Goal: Obtain resource: Download file/media

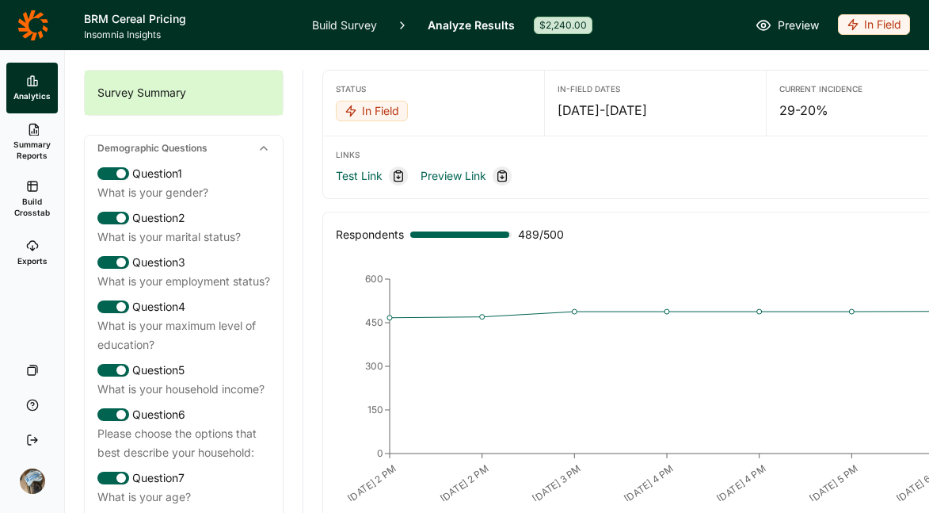
click at [41, 204] on span "Build Crosstab" at bounding box center [32, 207] width 39 height 22
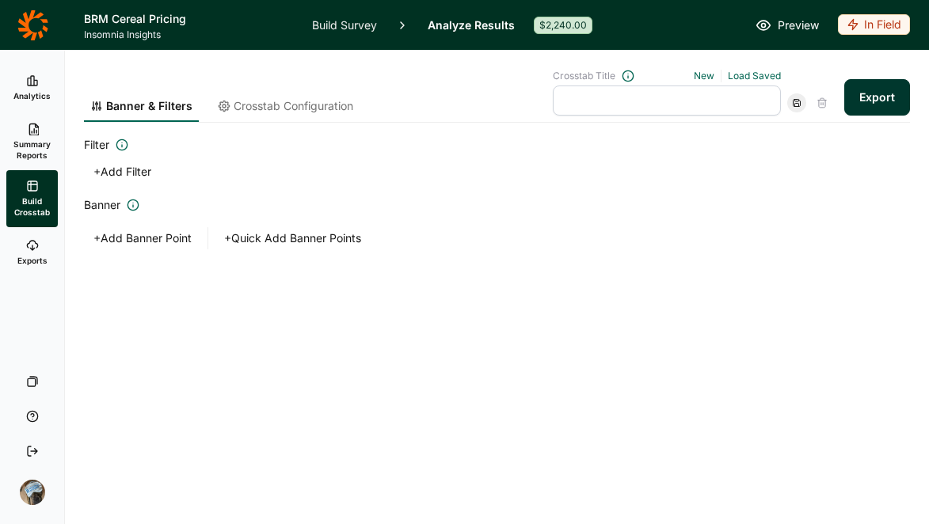
click at [154, 240] on button "+ Add Banner Point" at bounding box center [142, 238] width 117 height 22
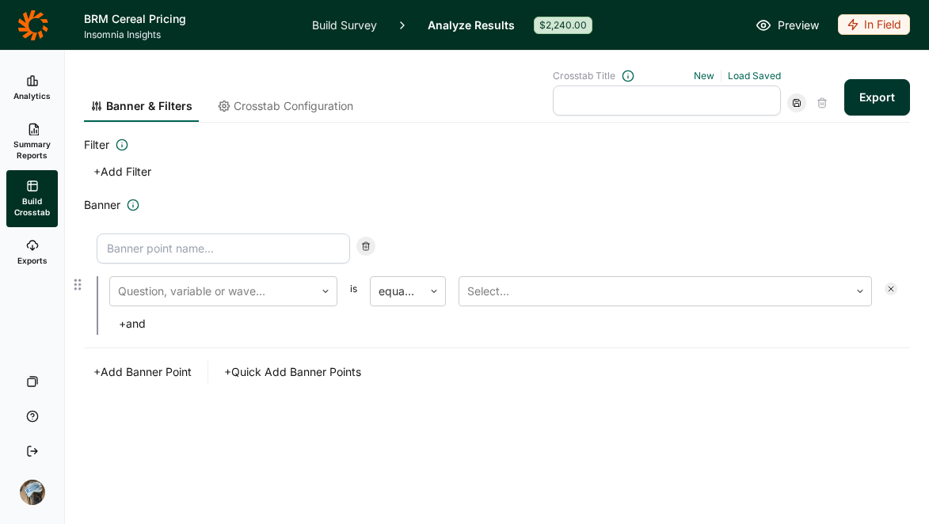
click at [182, 250] on input at bounding box center [223, 249] width 253 height 30
click at [183, 244] on input at bounding box center [223, 249] width 253 height 30
click at [190, 243] on input "Premium Chocolate Shoppers" at bounding box center [223, 249] width 253 height 30
type input "Premium Cereal Shoppers"
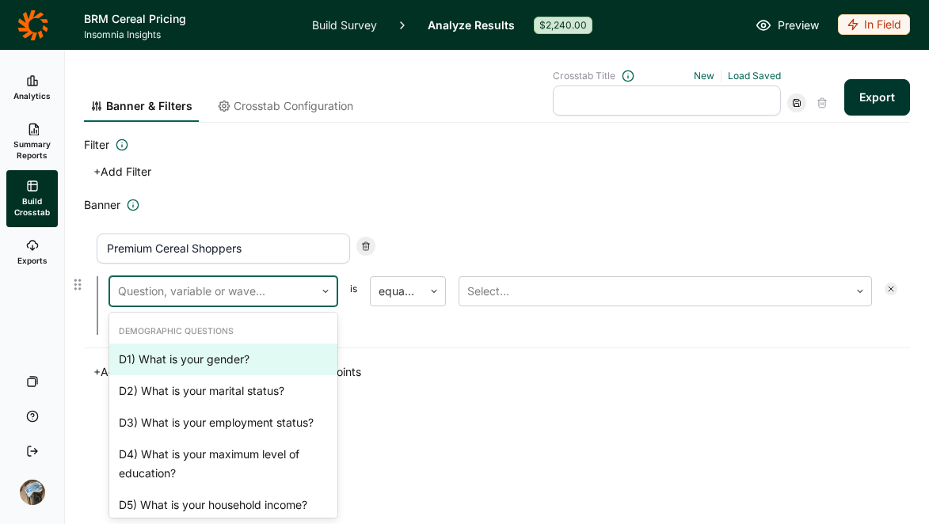
click at [216, 284] on div at bounding box center [212, 291] width 189 height 22
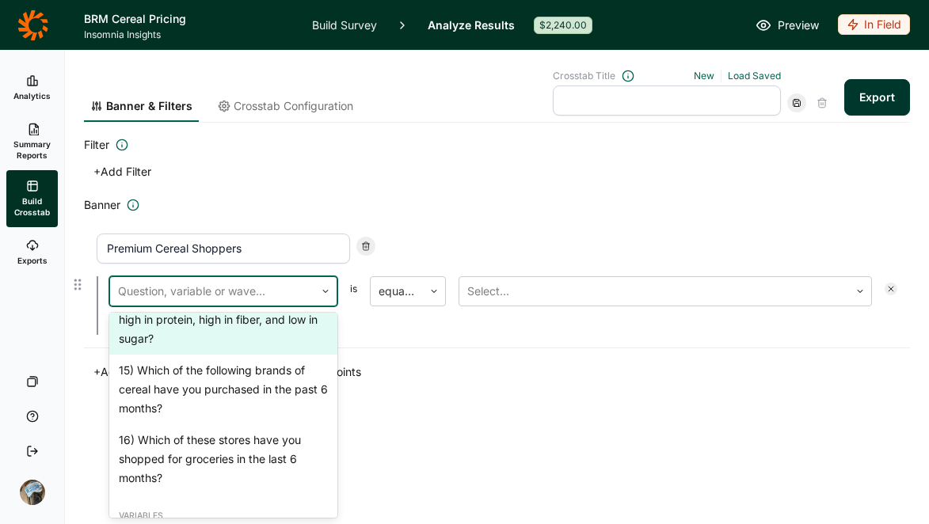
scroll to position [1354, 0]
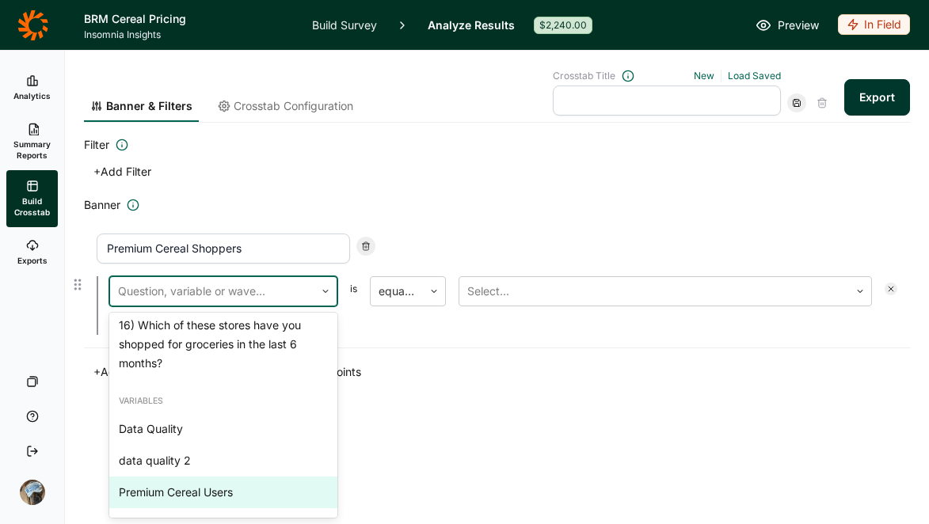
click at [234, 494] on div "Premium Cereal Users" at bounding box center [223, 493] width 228 height 32
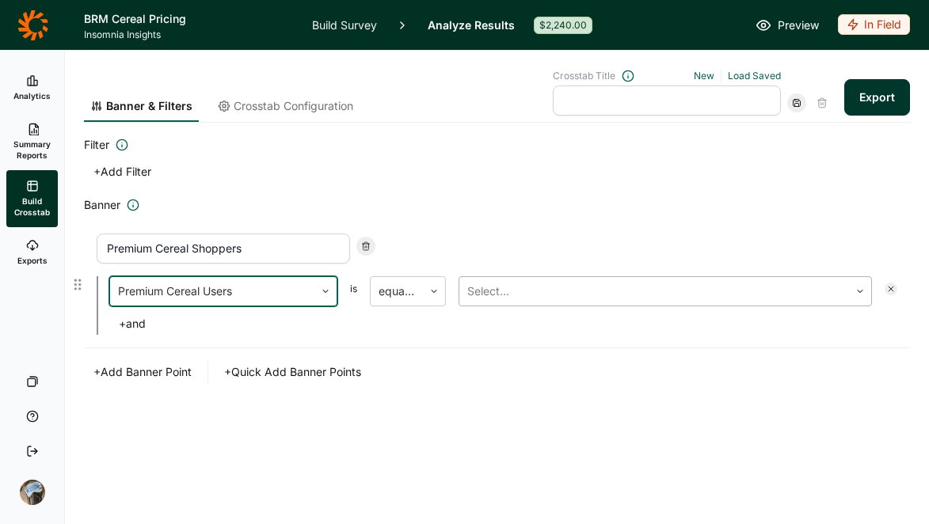
click at [494, 292] on div at bounding box center [654, 291] width 374 height 22
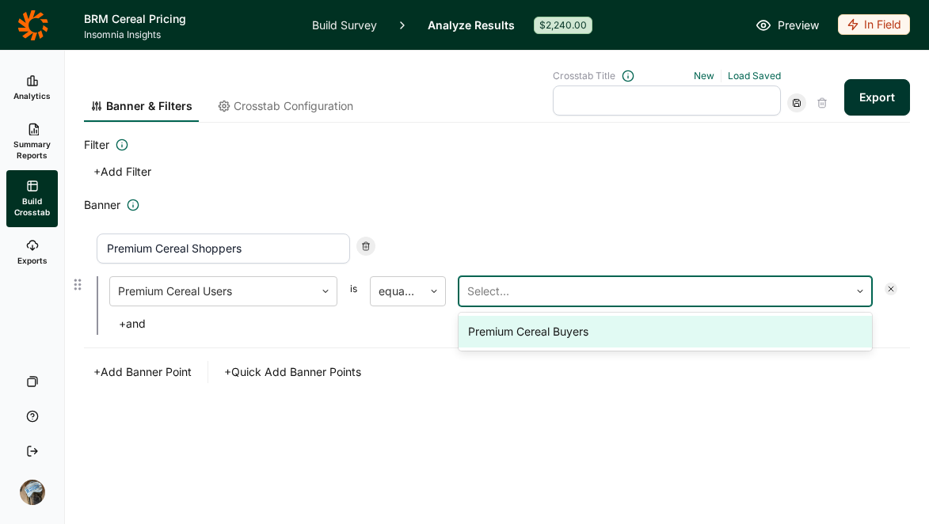
click at [494, 330] on div "Premium Cereal Buyers" at bounding box center [666, 332] width 414 height 32
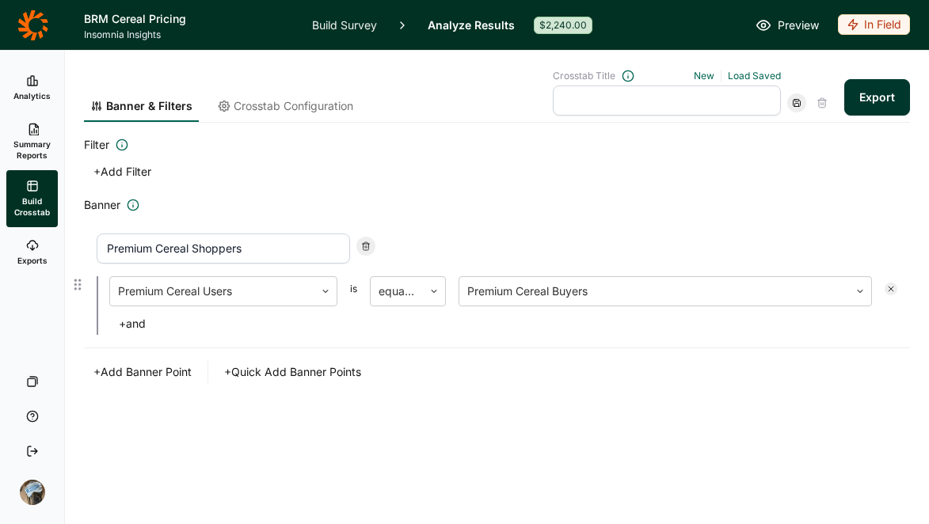
click at [484, 345] on div "Premium Cereal Shoppers Premium Cereal Users is equal to Premium Cereal Buyers …" at bounding box center [497, 285] width 826 height 128
click at [243, 103] on span "Crosstab Configuration" at bounding box center [294, 106] width 120 height 16
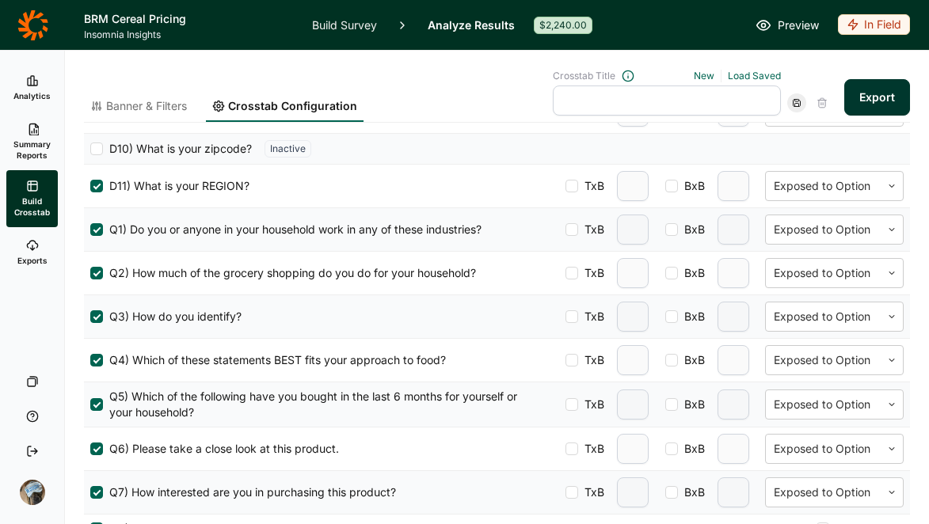
scroll to position [477, 0]
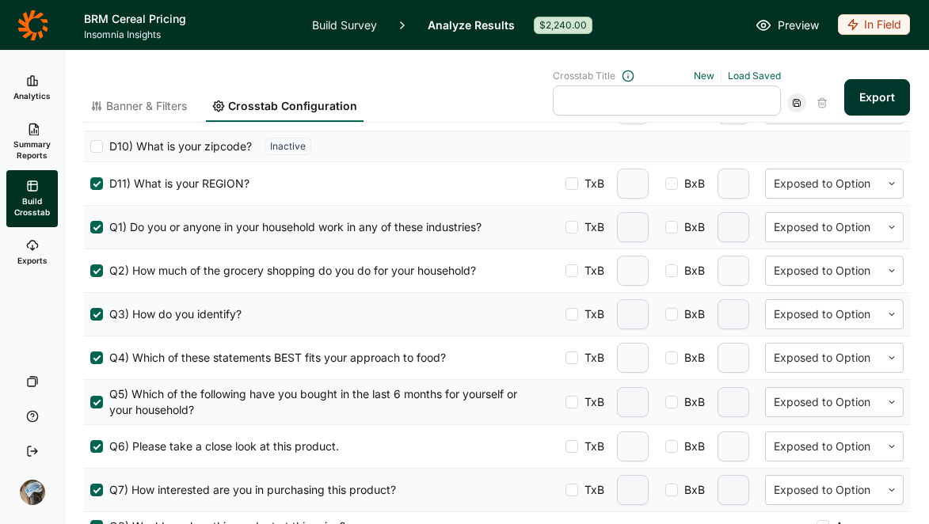
click at [93, 314] on div at bounding box center [96, 314] width 13 height 13
click at [90, 314] on input "Q3) How do you identify?" at bounding box center [90, 314] width 0 height 0
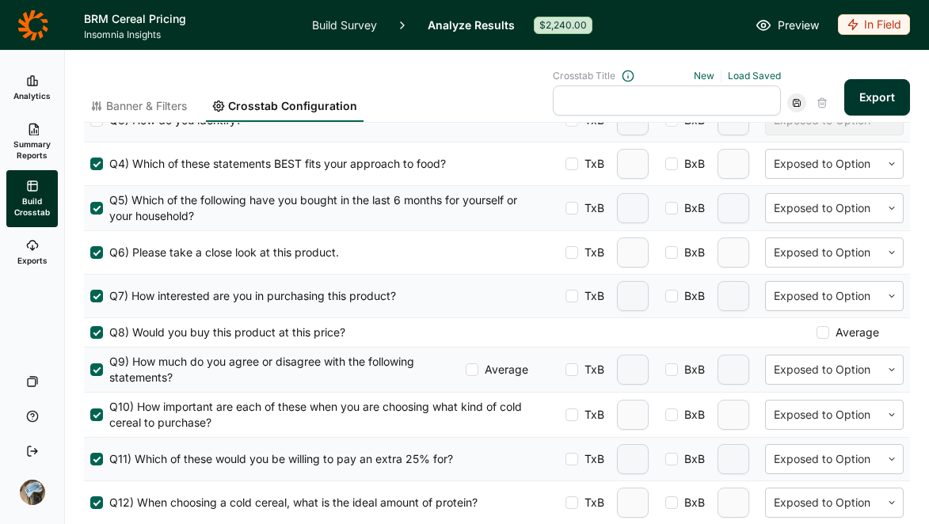
scroll to position [673, 0]
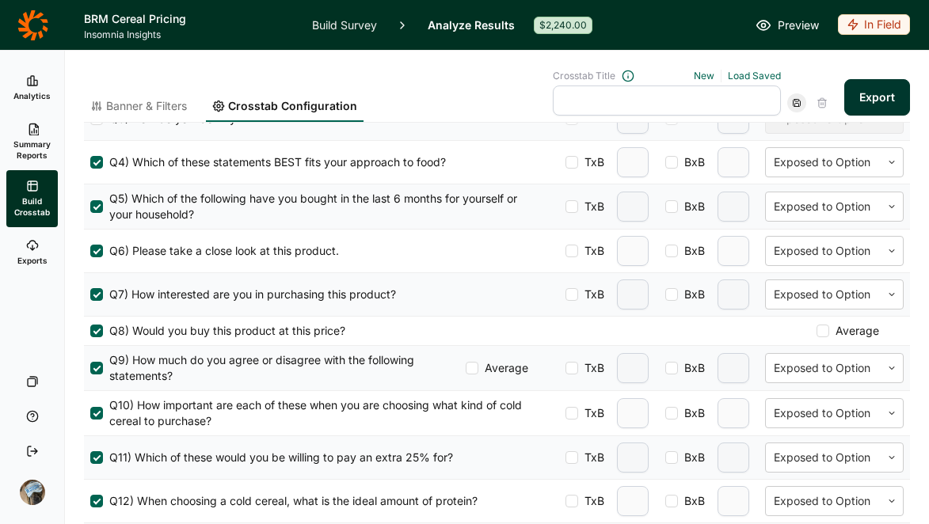
click at [566, 368] on div at bounding box center [572, 368] width 13 height 13
click at [566, 368] on input "TxB" at bounding box center [566, 368] width 0 height 0
type input "2"
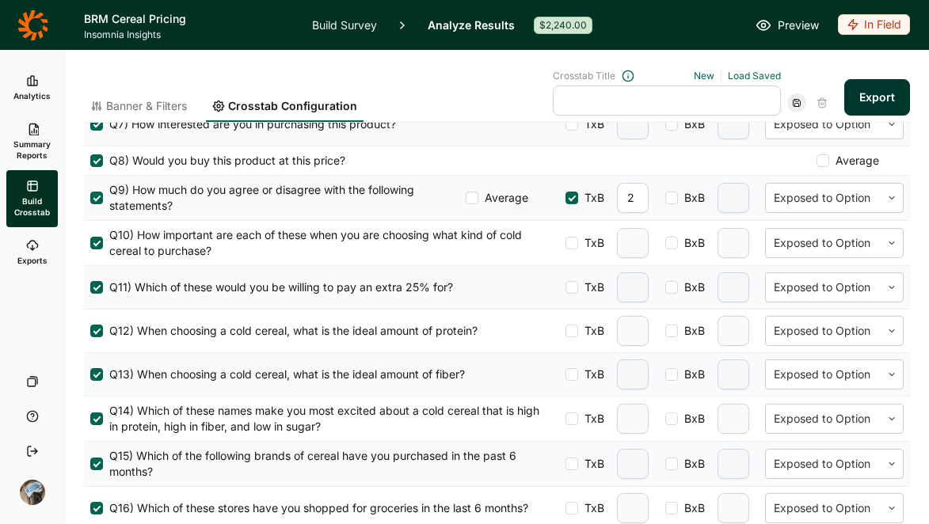
scroll to position [844, 0]
click at [566, 242] on div at bounding box center [572, 242] width 13 height 13
click at [566, 242] on input "TxB" at bounding box center [566, 242] width 0 height 0
type input "2"
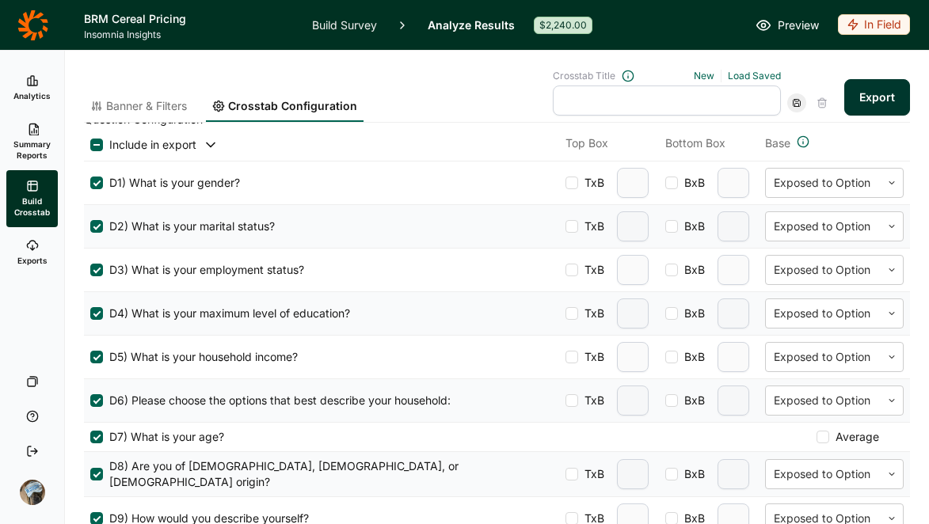
scroll to position [0, 0]
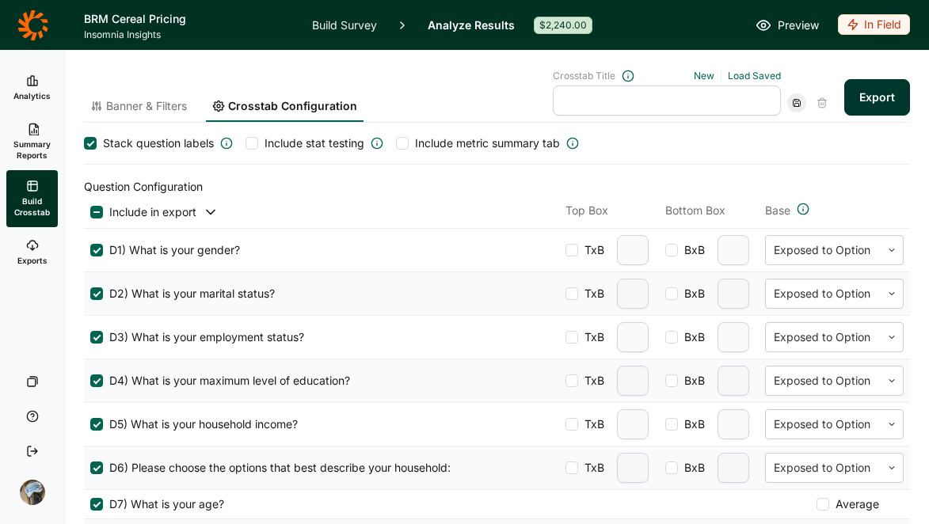
click at [146, 111] on span "Banner & Filters" at bounding box center [146, 106] width 81 height 16
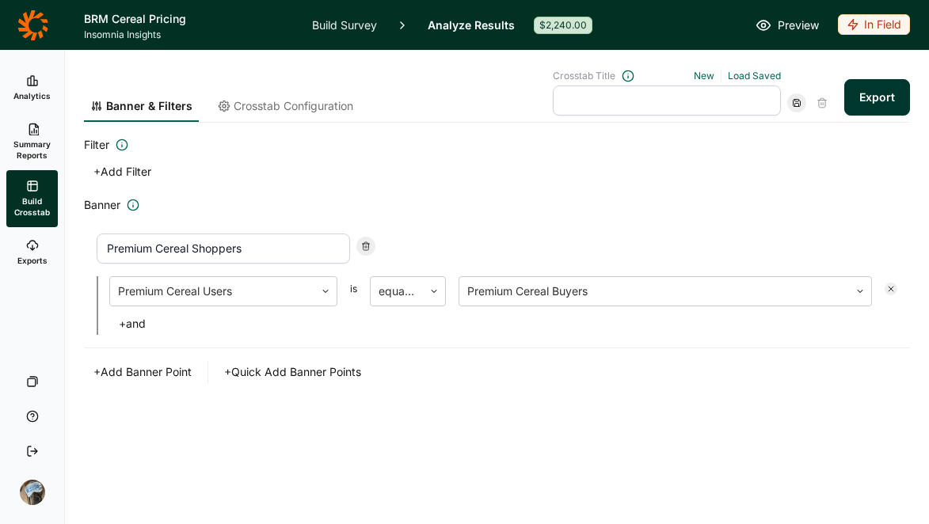
click at [275, 369] on button "+ Quick Add Banner Points" at bounding box center [293, 372] width 156 height 22
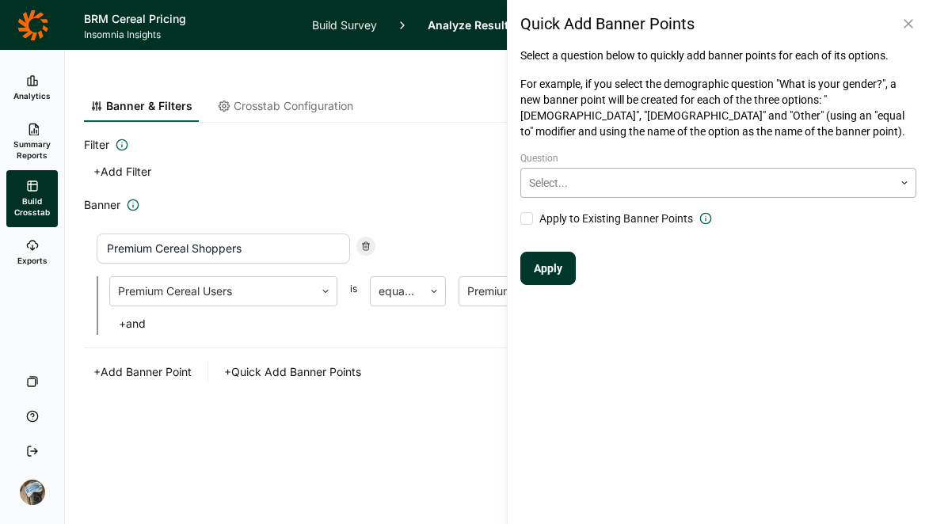
click at [801, 184] on div at bounding box center [707, 182] width 356 height 19
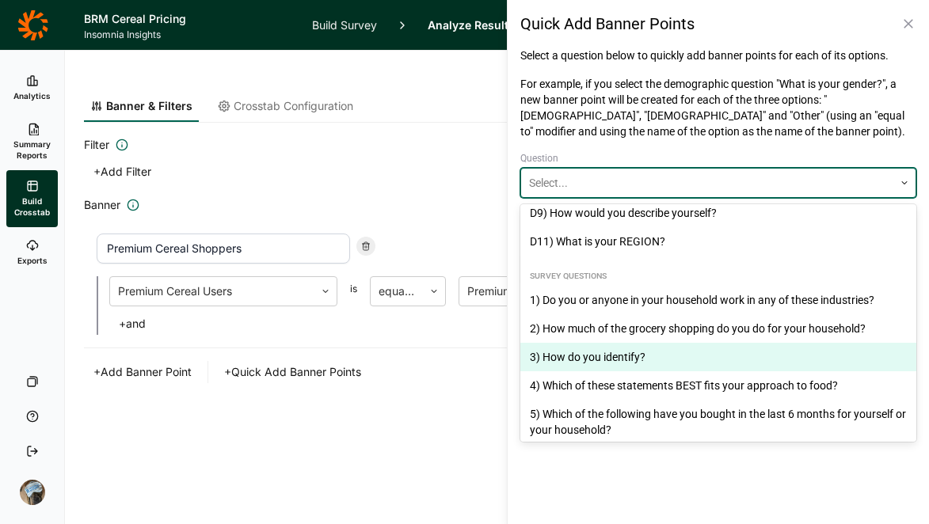
scroll to position [244, 0]
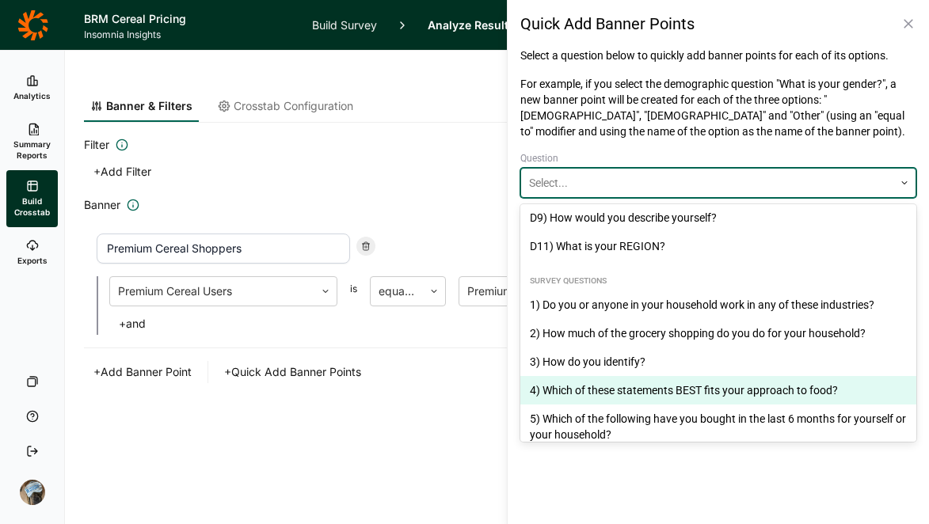
click at [697, 376] on div "4) Which of these statements BEST fits your approach to food?" at bounding box center [718, 390] width 396 height 29
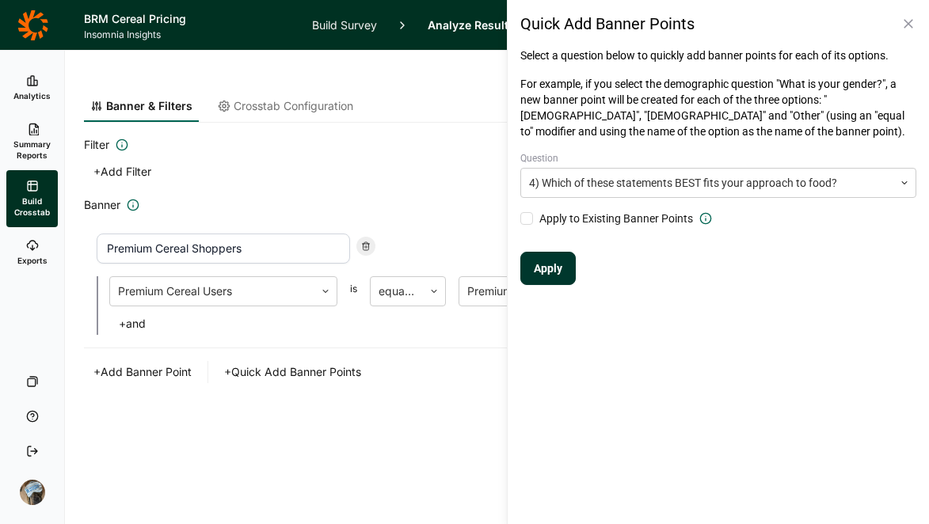
click at [558, 277] on button "Apply" at bounding box center [547, 268] width 55 height 33
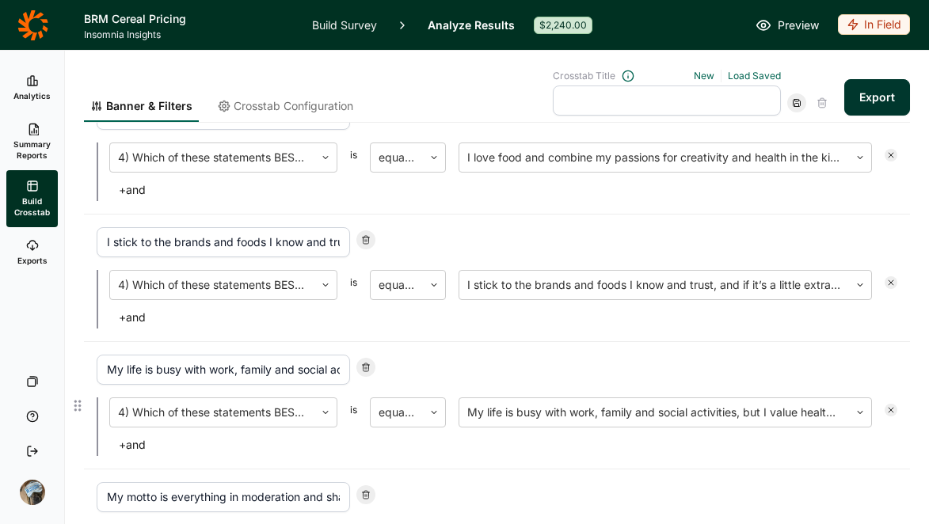
scroll to position [265, 0]
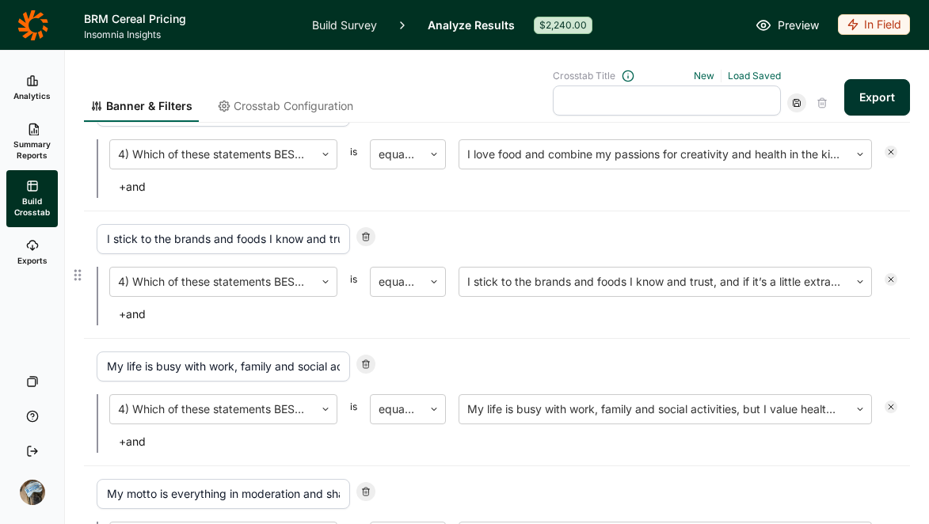
click at [885, 279] on div at bounding box center [891, 279] width 13 height 13
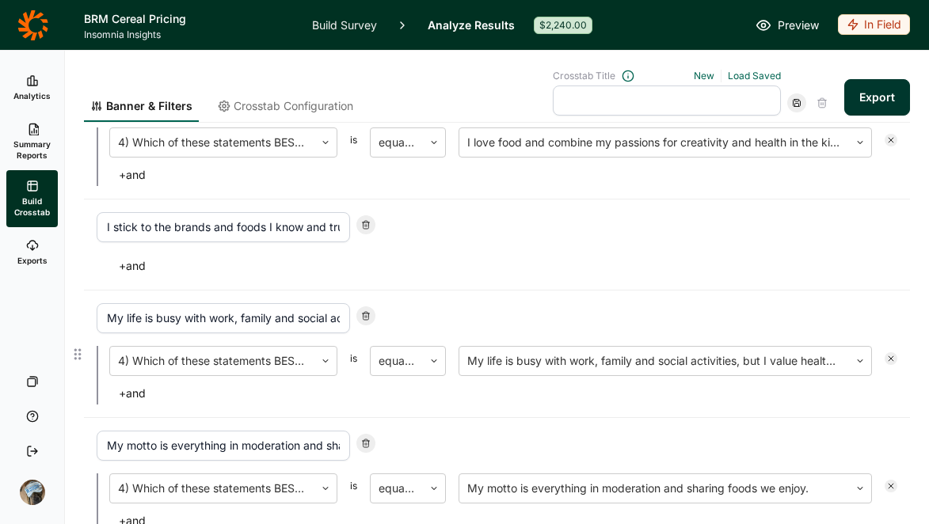
scroll to position [283, 0]
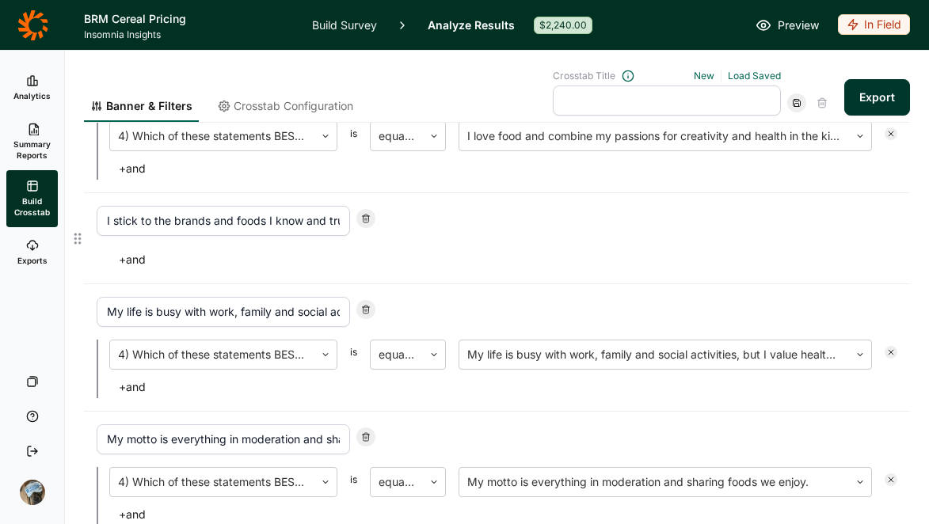
click at [371, 219] on div at bounding box center [365, 218] width 19 height 19
type input "My life is busy with work, family and social activities, but I value healthy fo…"
type input "My motto is everything in moderation and sharing foods we enjoy."
type input "I love to cook from scratch and care about where my ingredients come from and t…"
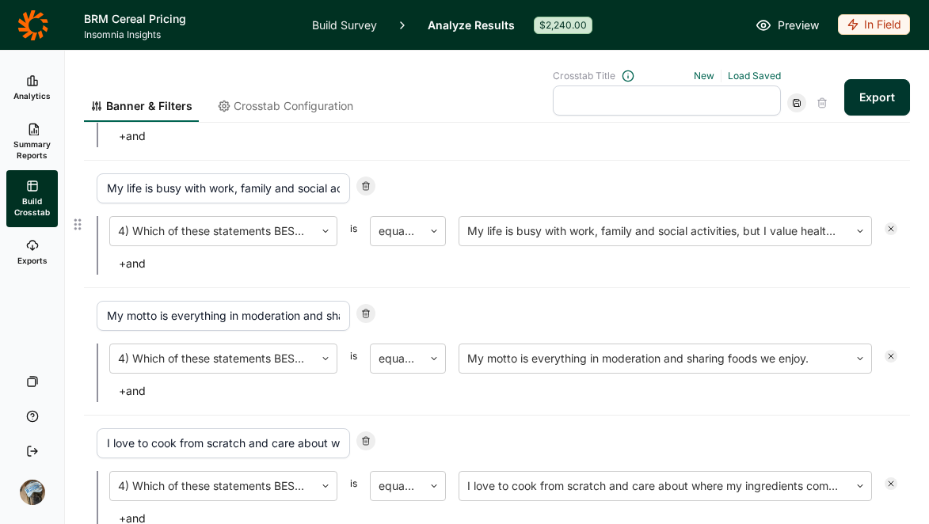
scroll to position [327, 0]
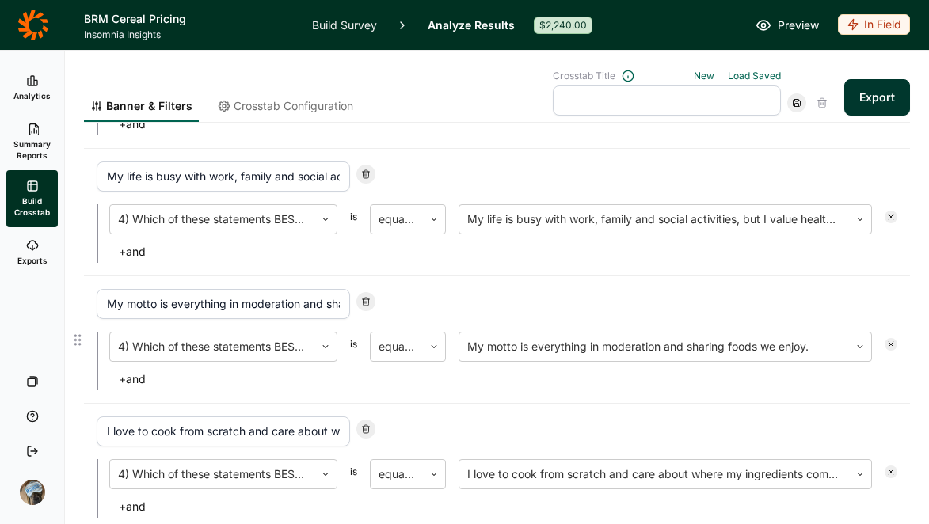
click at [359, 303] on div at bounding box center [365, 301] width 19 height 19
type input "I love to cook from scratch and care about where my ingredients come from and t…"
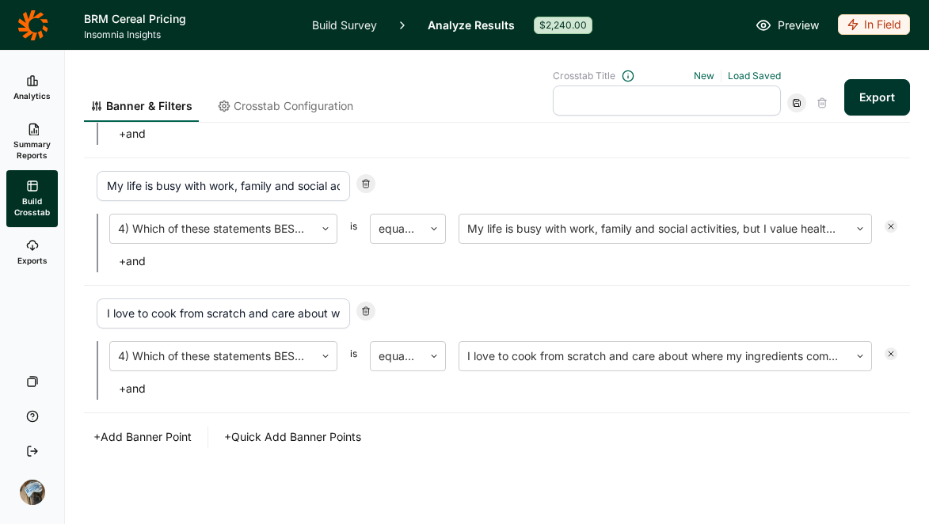
click at [163, 434] on button "+ Add Banner Point" at bounding box center [142, 437] width 117 height 22
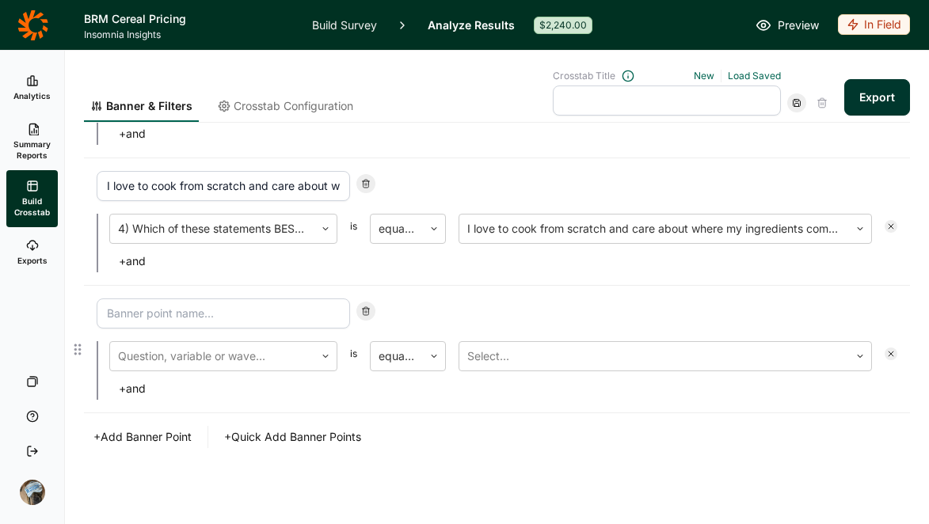
click at [269, 316] on input at bounding box center [223, 314] width 253 height 30
type input "Target Shoppers"
click at [298, 351] on div at bounding box center [212, 356] width 189 height 22
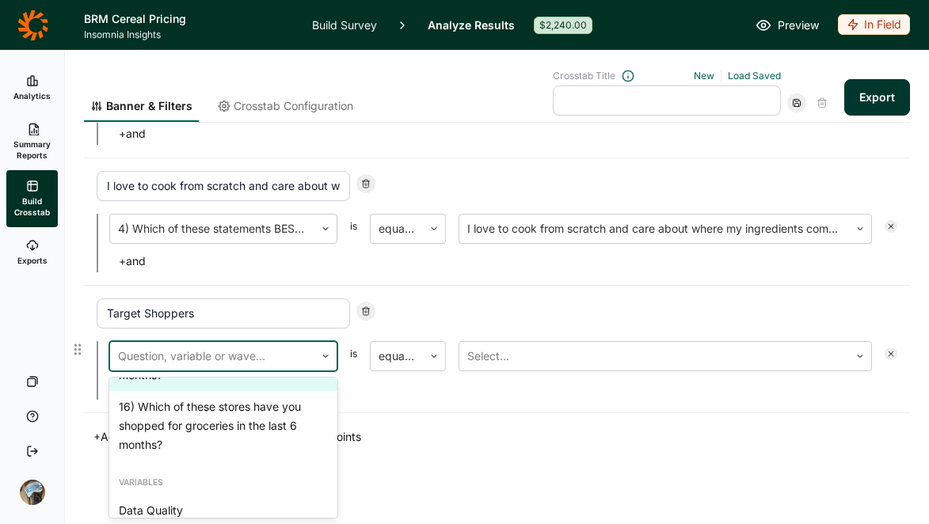
scroll to position [1281, 0]
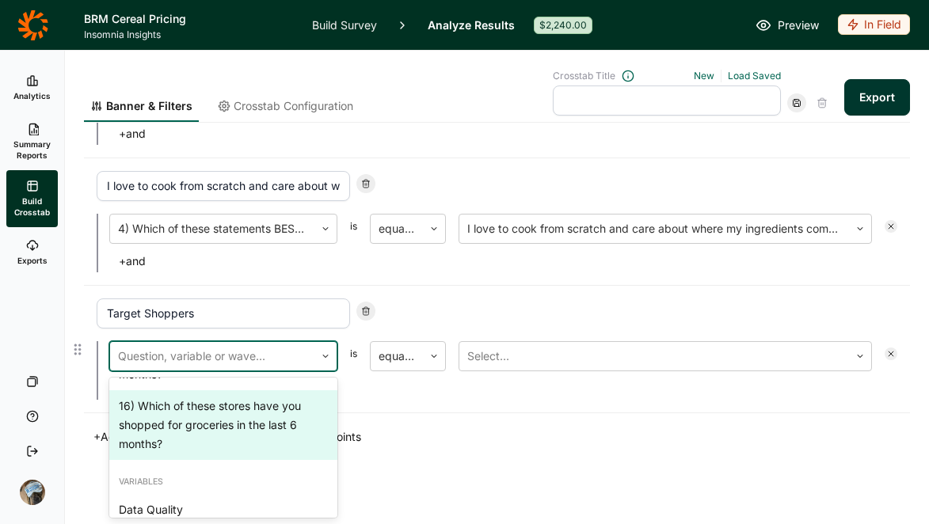
click at [259, 460] on div "16) Which of these stores have you shopped for groceries in the last 6 months?" at bounding box center [223, 426] width 228 height 70
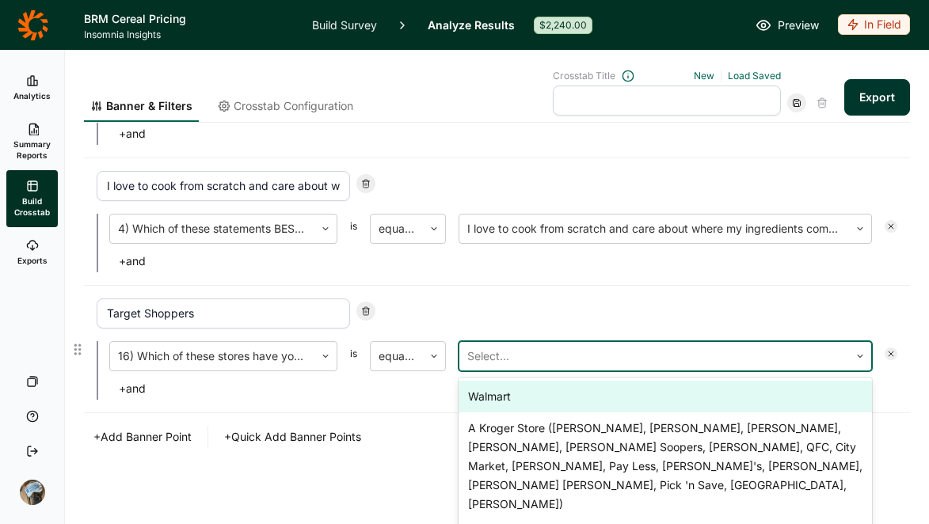
click at [487, 364] on div at bounding box center [654, 356] width 374 height 22
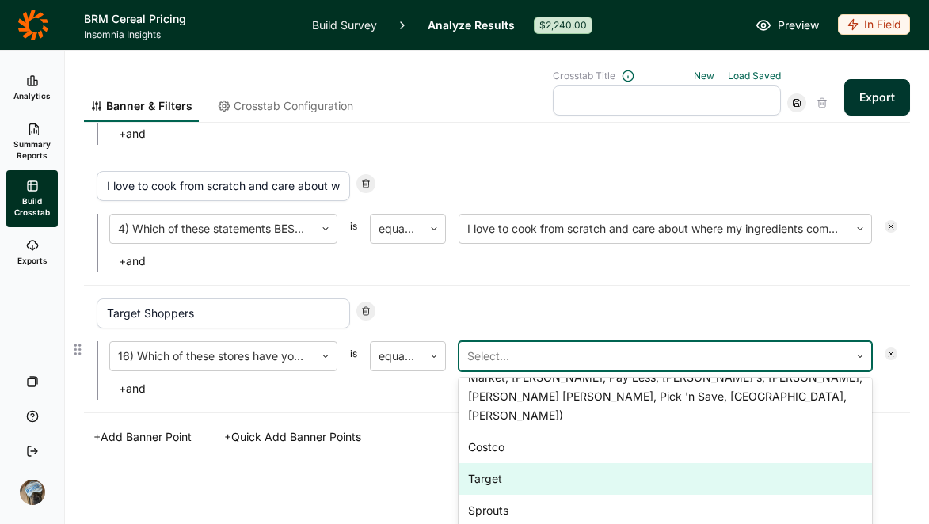
scroll to position [89, 0]
click at [509, 463] on div "Target" at bounding box center [666, 479] width 414 height 32
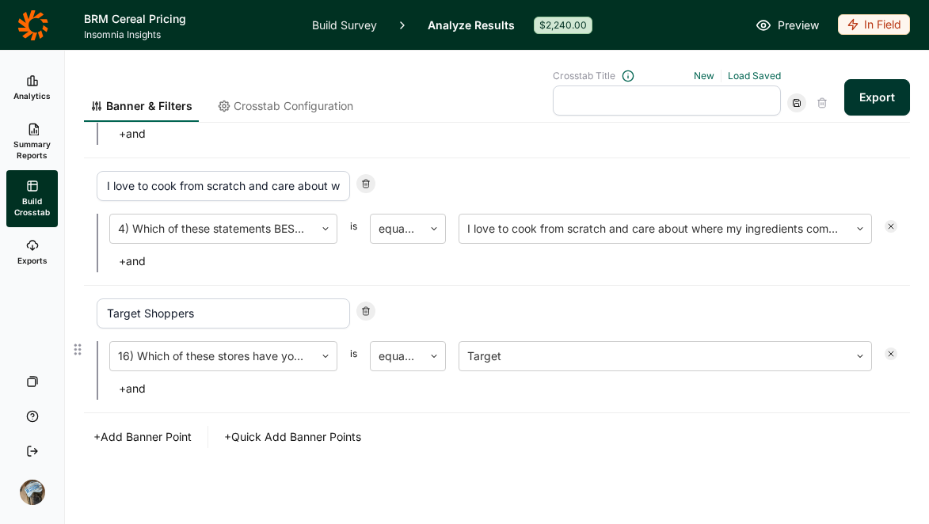
click at [509, 441] on div "+ Add Banner Point + Quick Add Banner Points" at bounding box center [497, 437] width 826 height 22
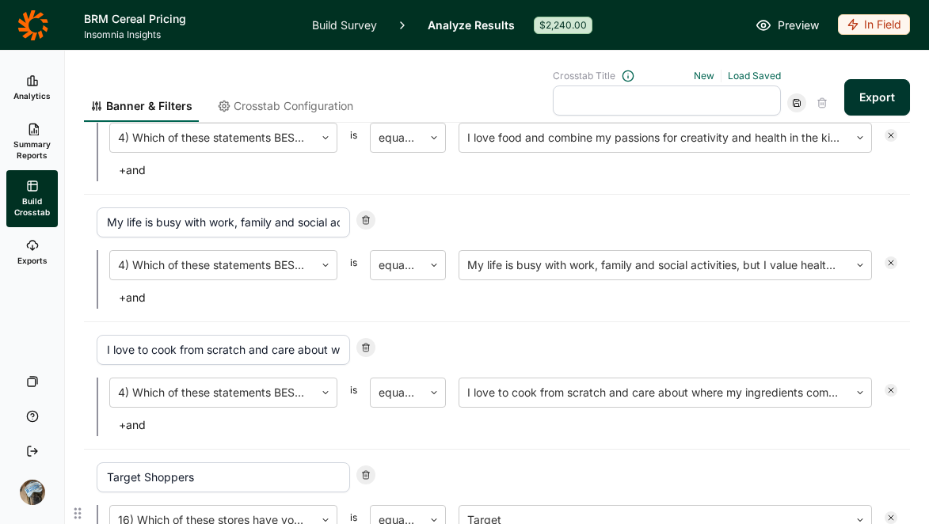
scroll to position [0, 0]
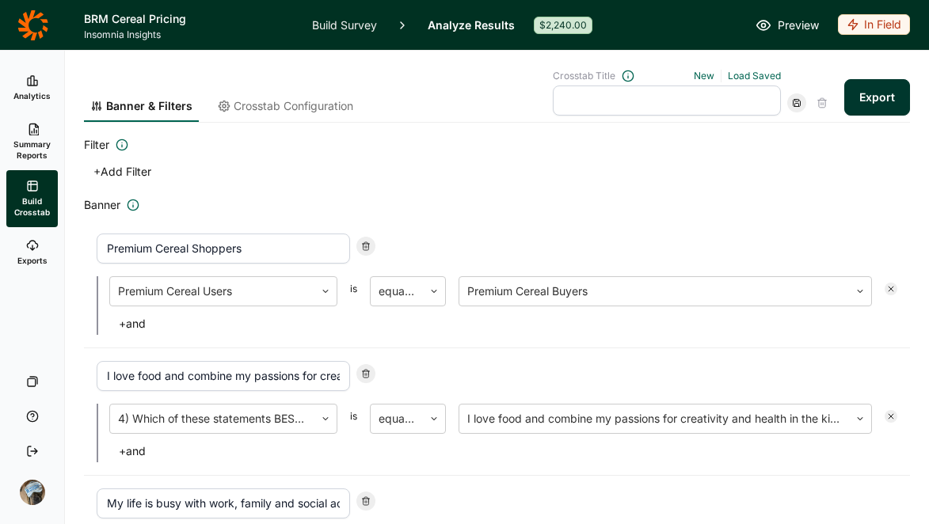
click at [297, 112] on span "Crosstab Configuration" at bounding box center [294, 106] width 120 height 16
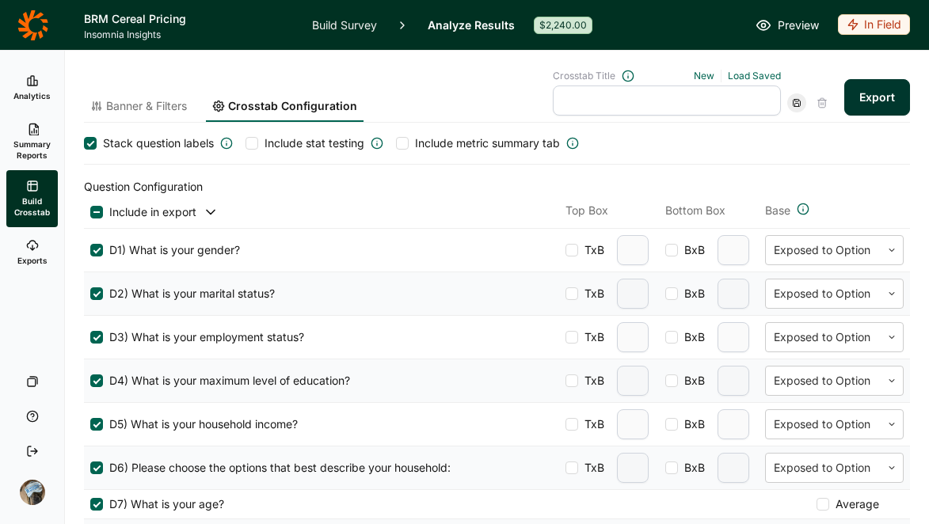
click at [253, 146] on div at bounding box center [252, 143] width 13 height 13
click at [246, 143] on input "Include stat testing" at bounding box center [246, 143] width 0 height 0
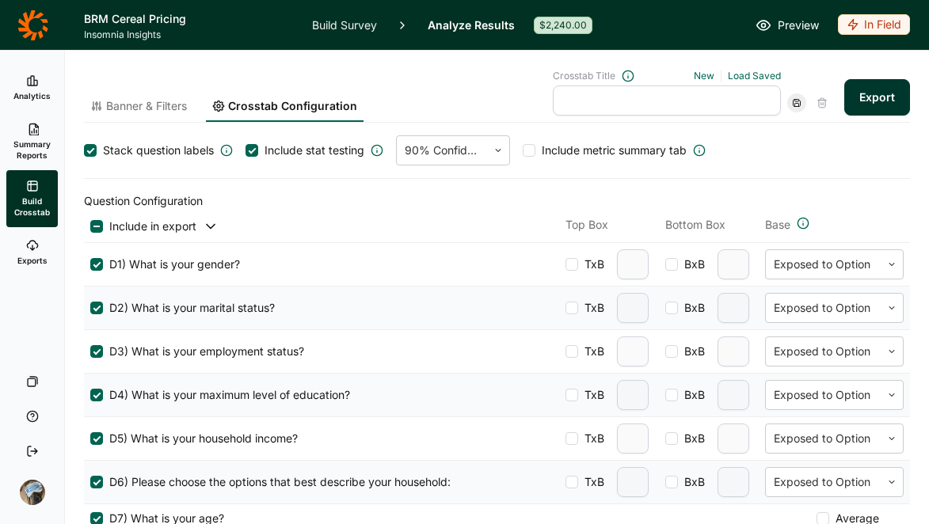
click at [609, 110] on input "text" at bounding box center [667, 101] width 228 height 30
type input "tabs 1"
click at [792, 101] on icon at bounding box center [797, 103] width 10 height 10
click at [859, 93] on button "Export" at bounding box center [877, 97] width 66 height 36
click at [140, 103] on span "Banner & Filters" at bounding box center [146, 106] width 81 height 16
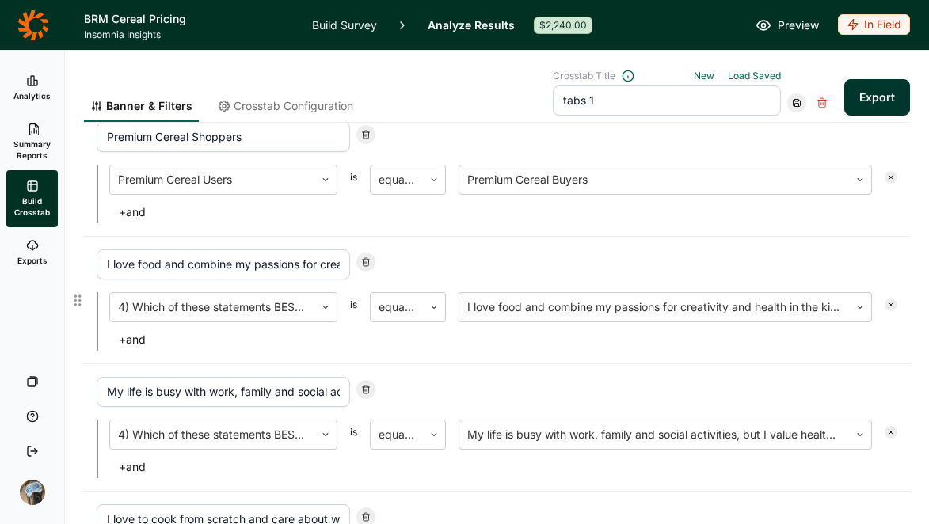
scroll to position [120, 0]
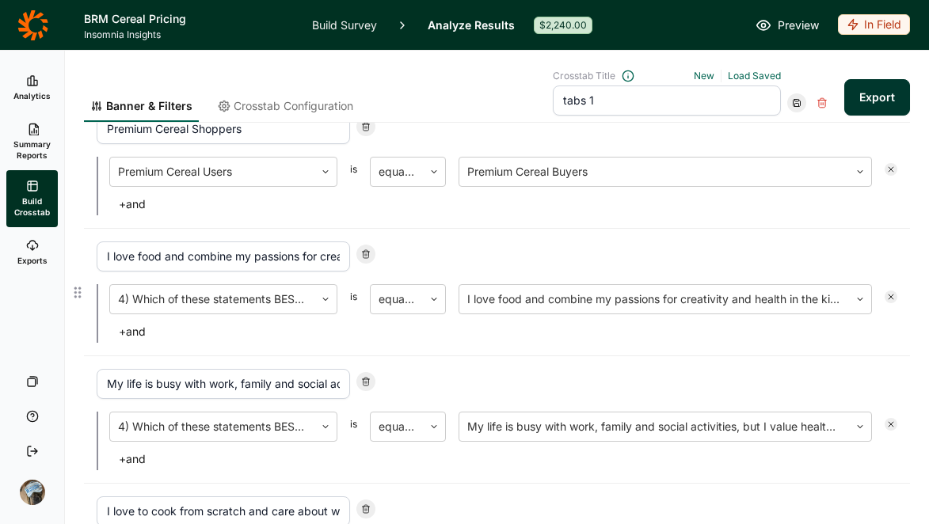
click at [262, 256] on input "I love food and combine my passions for creativity and health in the kitchen." at bounding box center [223, 257] width 253 height 30
type input "EE"
click at [270, 383] on input "My life is busy with work, family and social activities, but I value healthy fo…" at bounding box center [223, 384] width 253 height 30
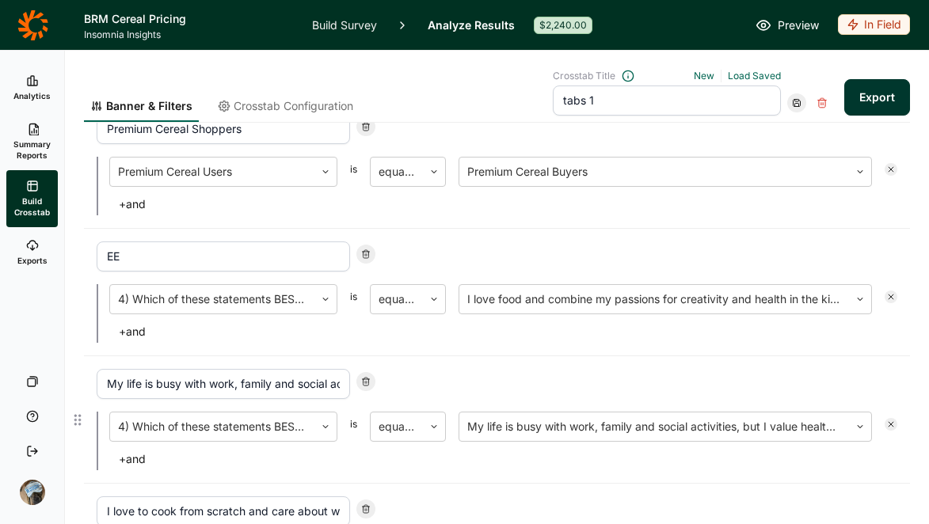
click at [270, 383] on input "My life is busy with work, family and social activities, but I value healthy fo…" at bounding box center [223, 384] width 253 height 30
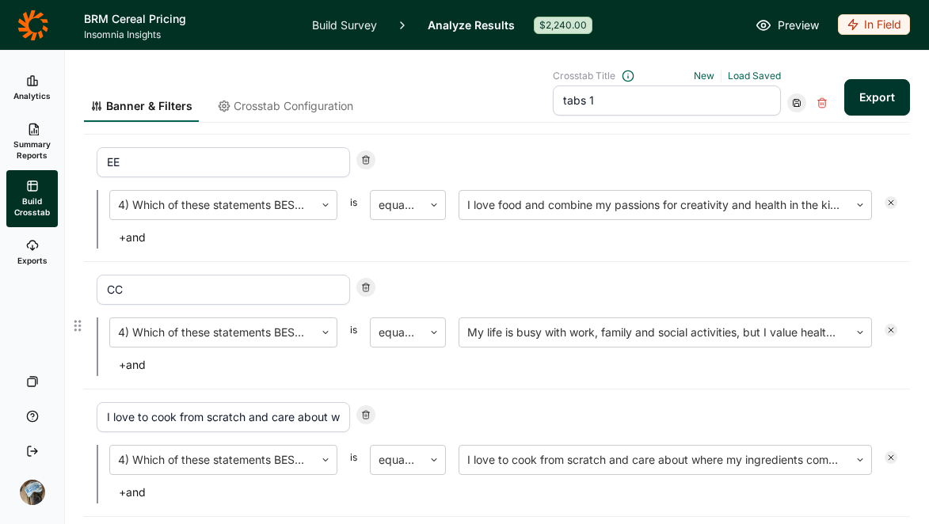
scroll to position [219, 0]
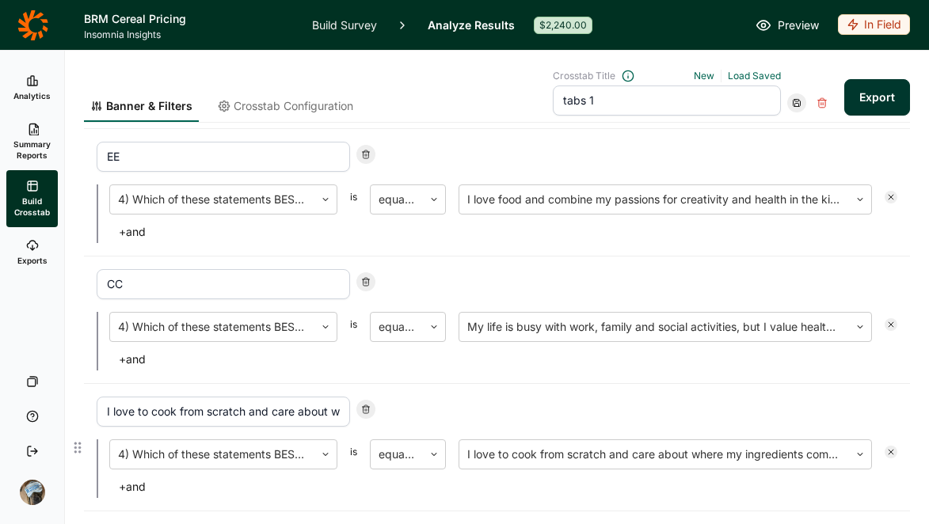
type input "CC"
click at [265, 409] on input "I love to cook from scratch and care about where my ingredients come from and t…" at bounding box center [223, 412] width 253 height 30
type input "GG"
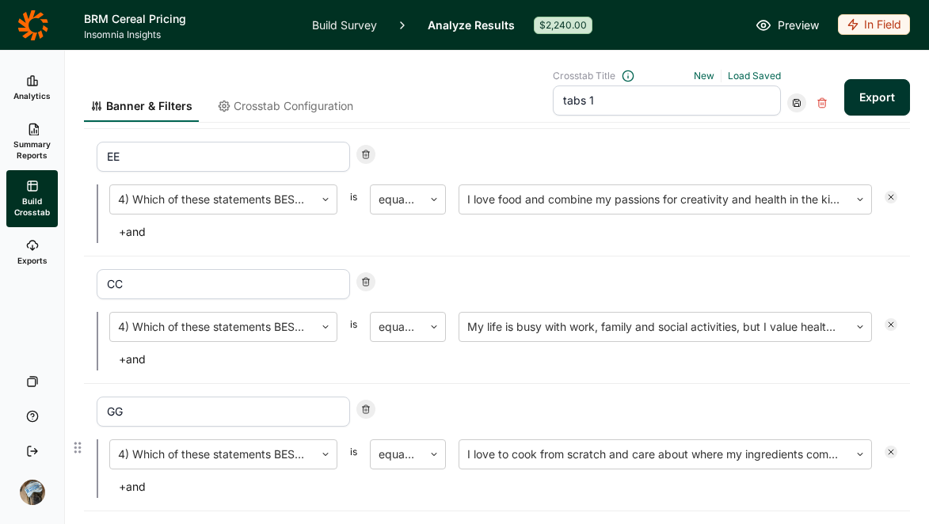
click at [513, 398] on div "GG" at bounding box center [497, 412] width 801 height 30
click at [792, 103] on icon at bounding box center [797, 103] width 10 height 10
click at [782, 118] on div "Update" at bounding box center [834, 124] width 127 height 22
click at [857, 97] on button "Export" at bounding box center [877, 97] width 66 height 36
click at [748, 481] on link "download your file here" at bounding box center [784, 480] width 124 height 13
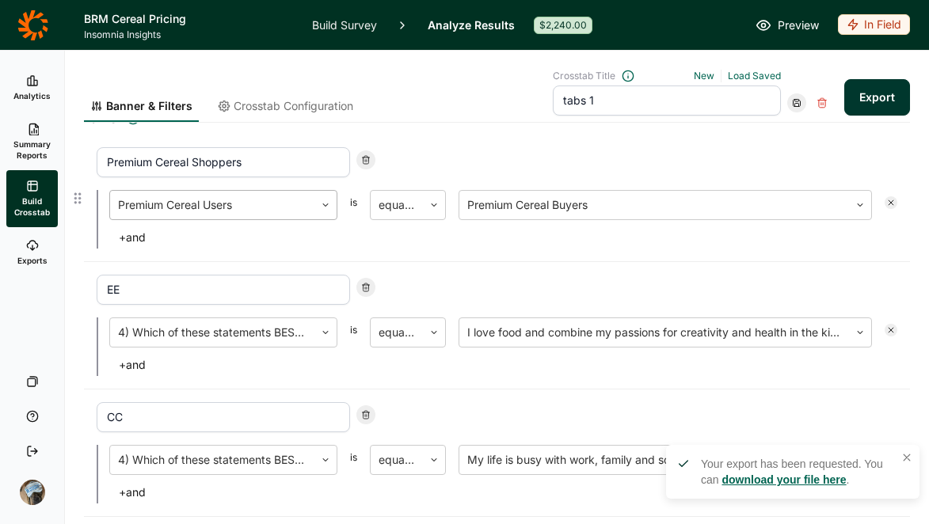
scroll to position [81, 0]
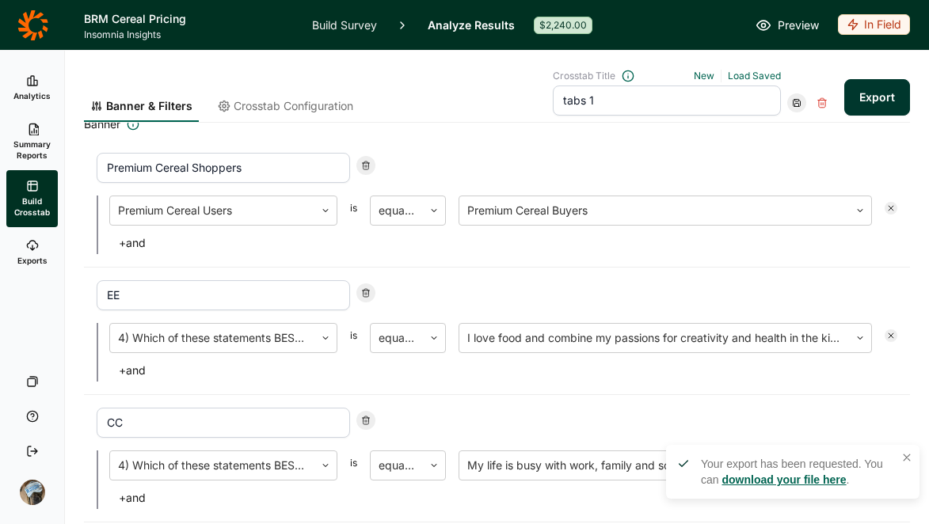
click at [295, 109] on span "Crosstab Configuration" at bounding box center [294, 106] width 120 height 16
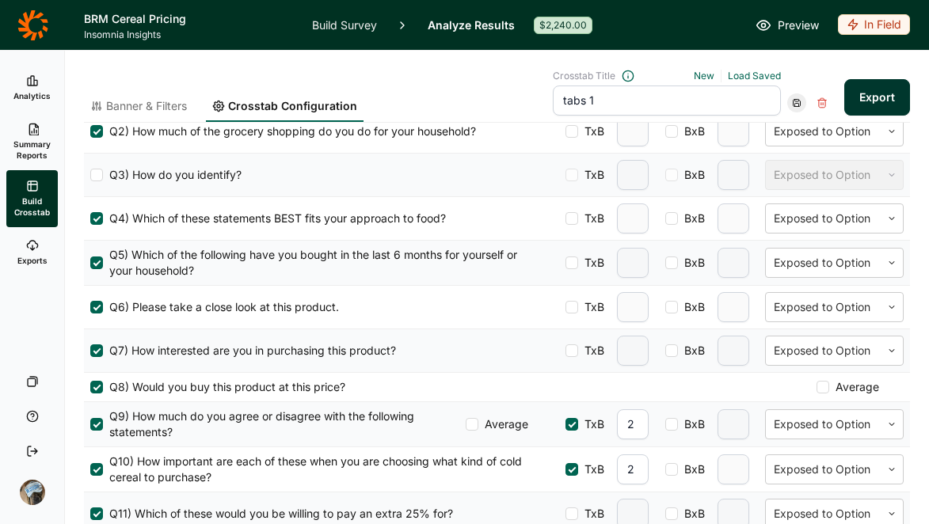
scroll to position [635, 0]
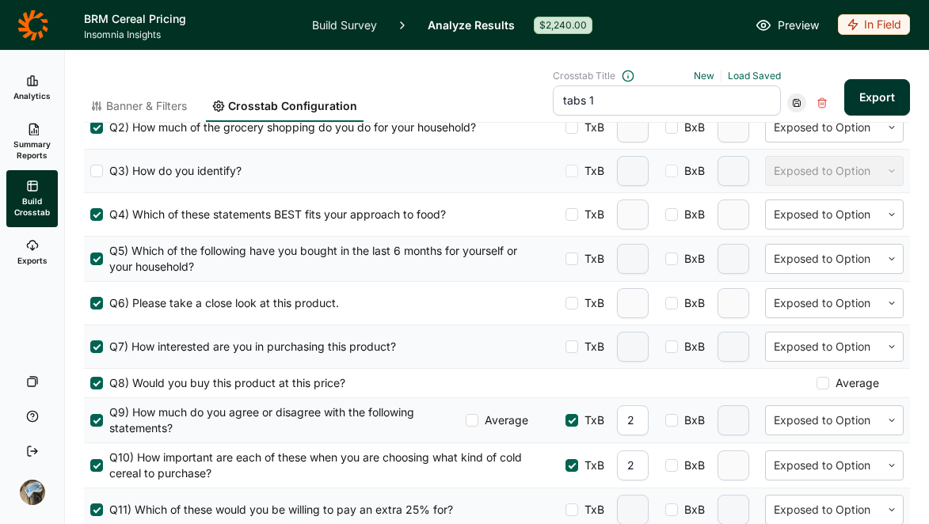
click at [566, 346] on div at bounding box center [572, 347] width 13 height 13
click at [566, 347] on input "TxB" at bounding box center [566, 347] width 0 height 0
type input "2"
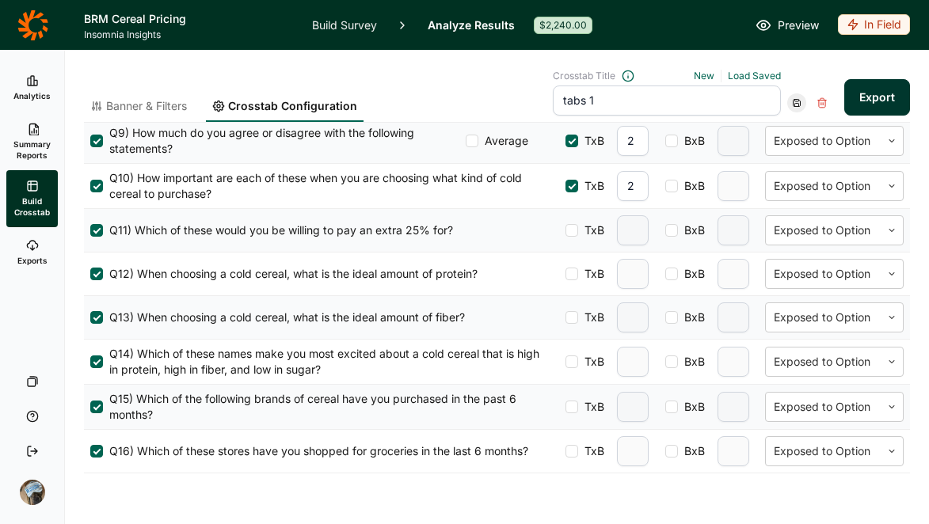
scroll to position [922, 0]
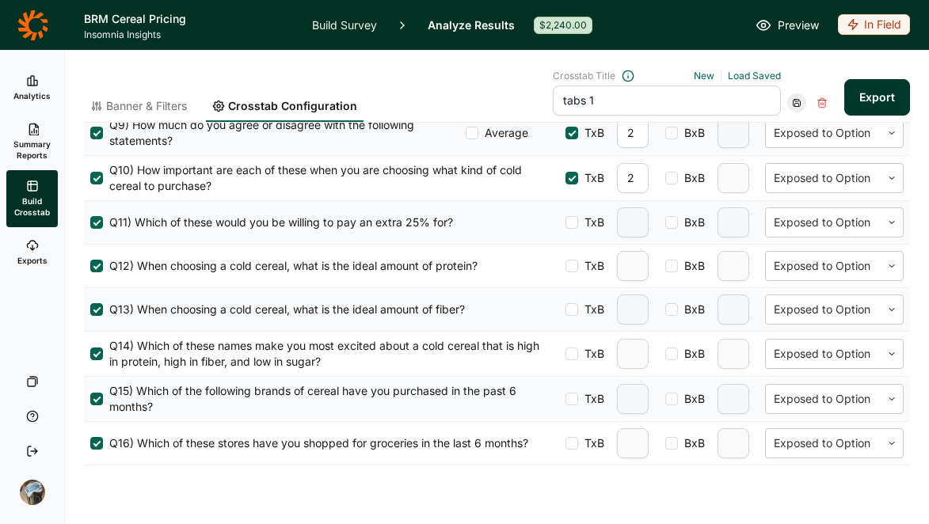
click at [792, 100] on icon at bounding box center [797, 103] width 10 height 10
click at [783, 129] on div "Update" at bounding box center [834, 124] width 127 height 22
click at [856, 96] on button "Export" at bounding box center [877, 97] width 66 height 36
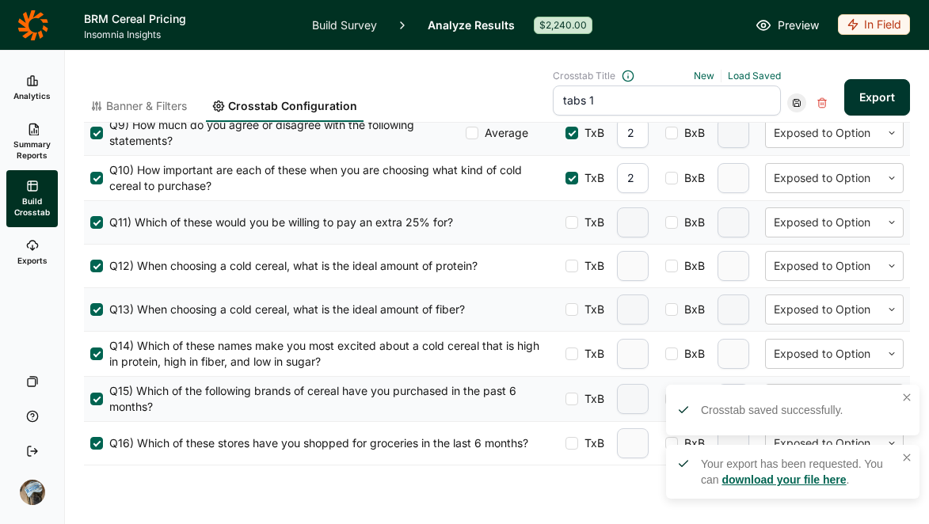
click at [797, 480] on link "download your file here" at bounding box center [784, 480] width 124 height 13
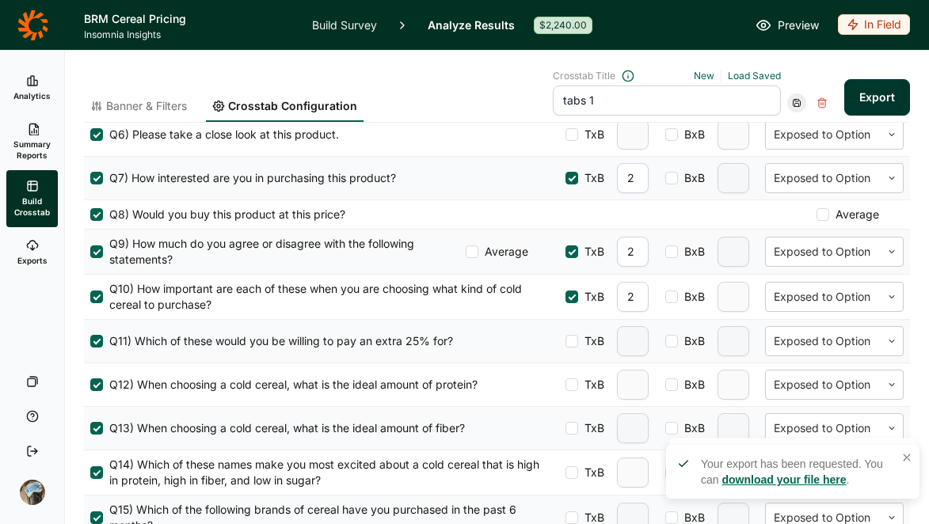
scroll to position [0, 0]
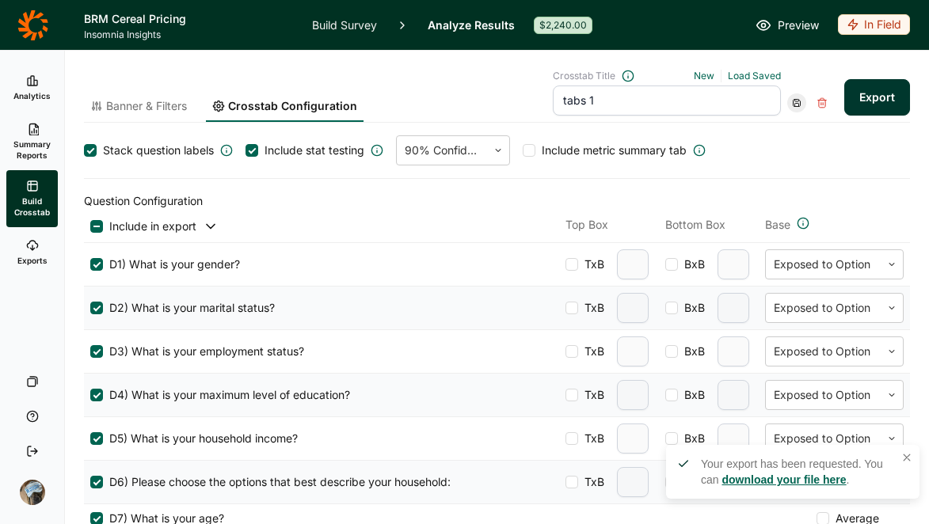
click at [133, 109] on span "Banner & Filters" at bounding box center [146, 106] width 81 height 16
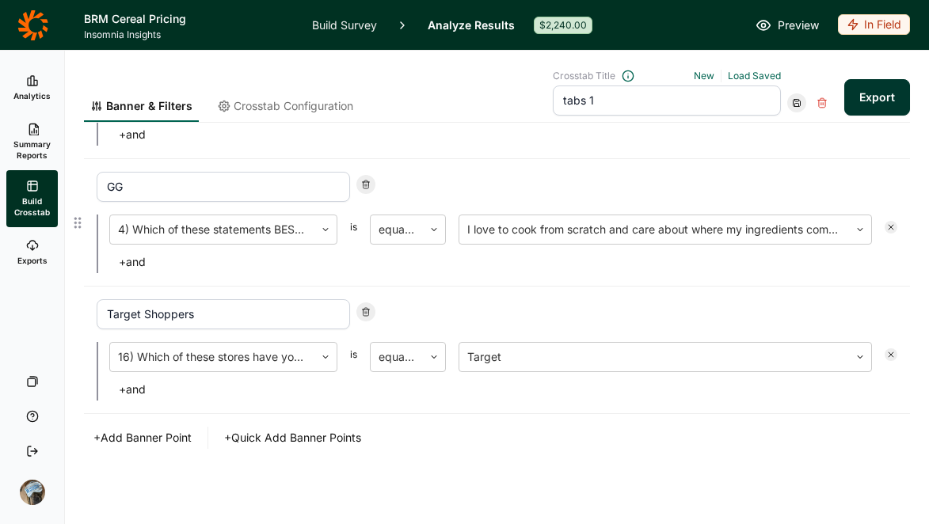
scroll to position [445, 0]
click at [125, 437] on button "+ Add Banner Point" at bounding box center [142, 437] width 117 height 22
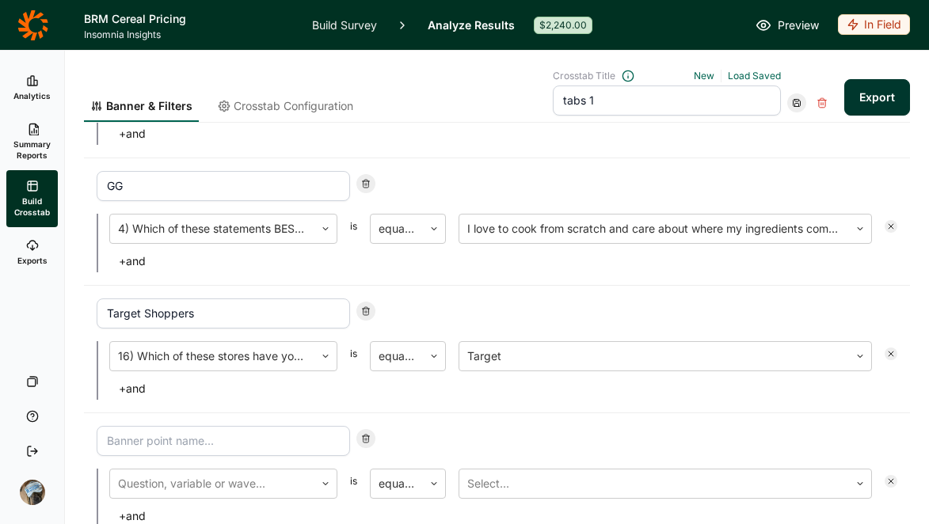
scroll to position [573, 0]
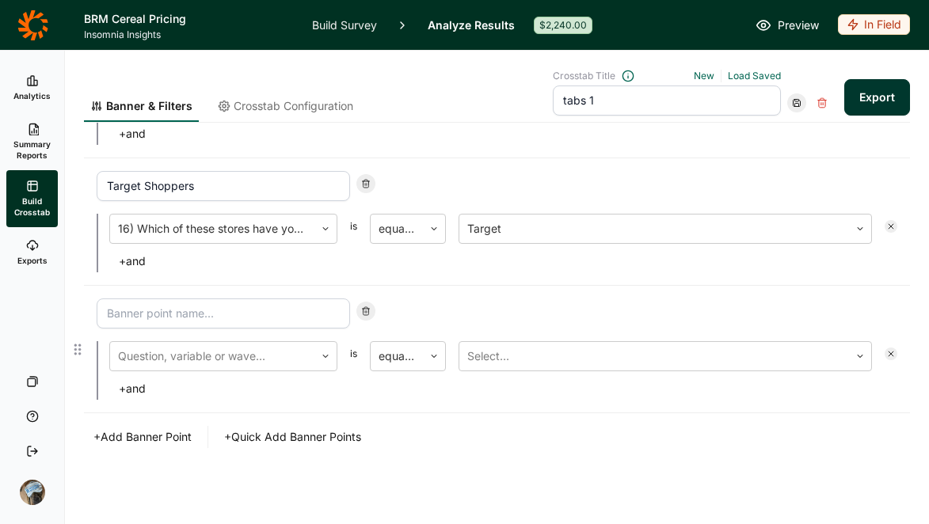
click at [211, 317] on input at bounding box center [223, 314] width 253 height 30
type input "Top 2 Box Purchasers"
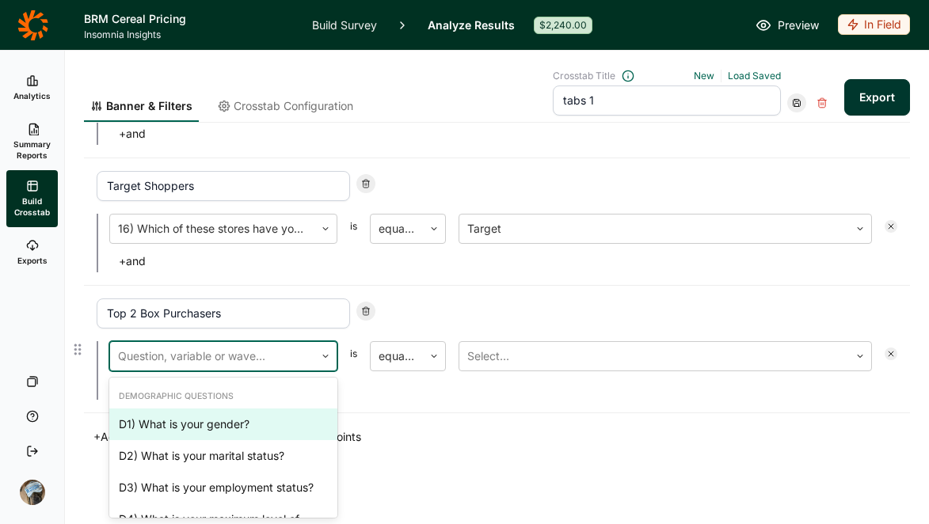
click at [208, 360] on div at bounding box center [212, 356] width 189 height 22
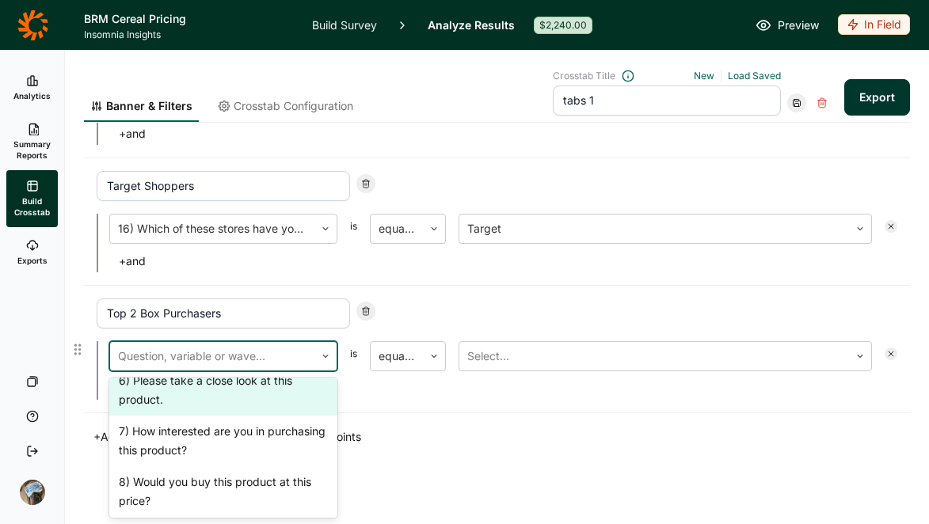
scroll to position [727, 0]
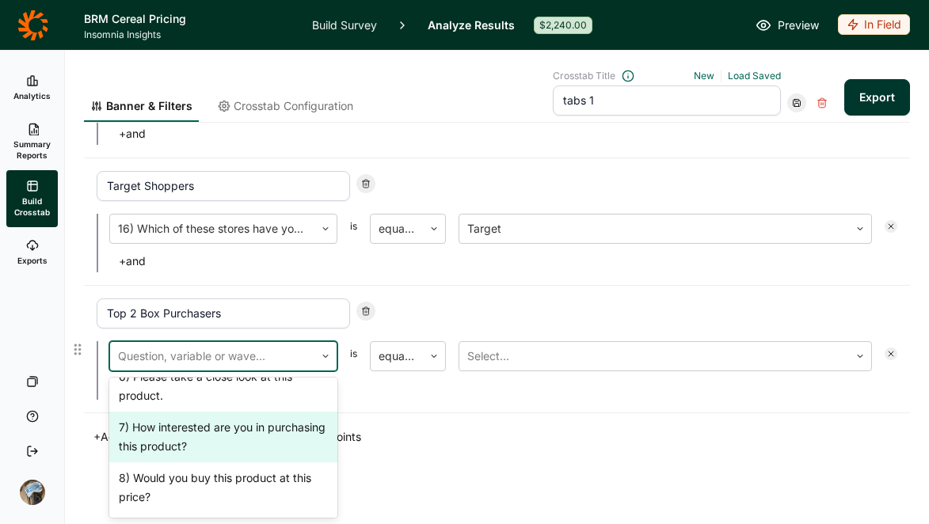
click at [206, 461] on div "7) How interested are you in purchasing this product?" at bounding box center [223, 437] width 228 height 51
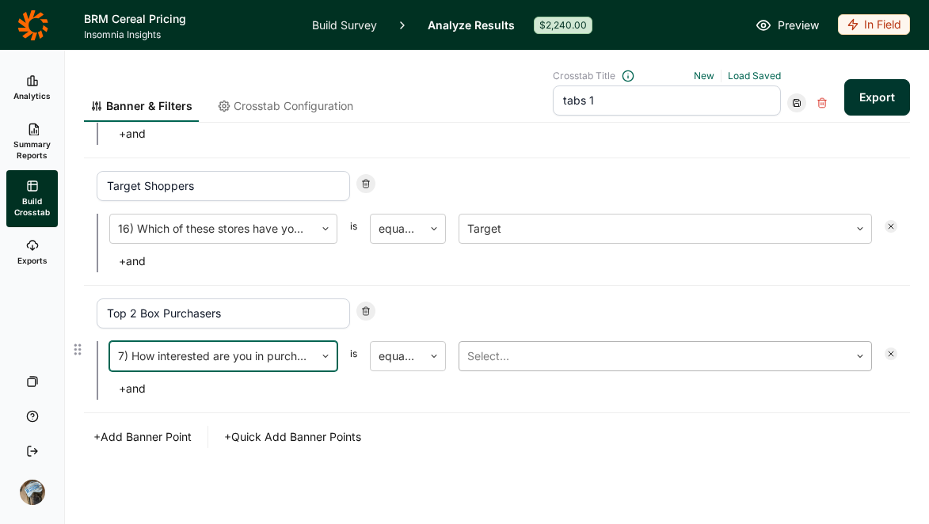
click at [499, 351] on div at bounding box center [654, 356] width 374 height 22
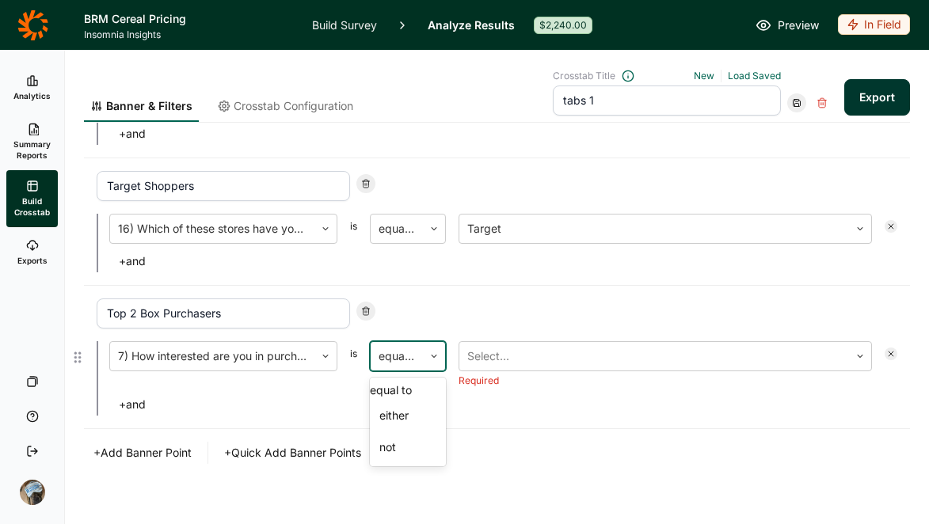
scroll to position [589, 0]
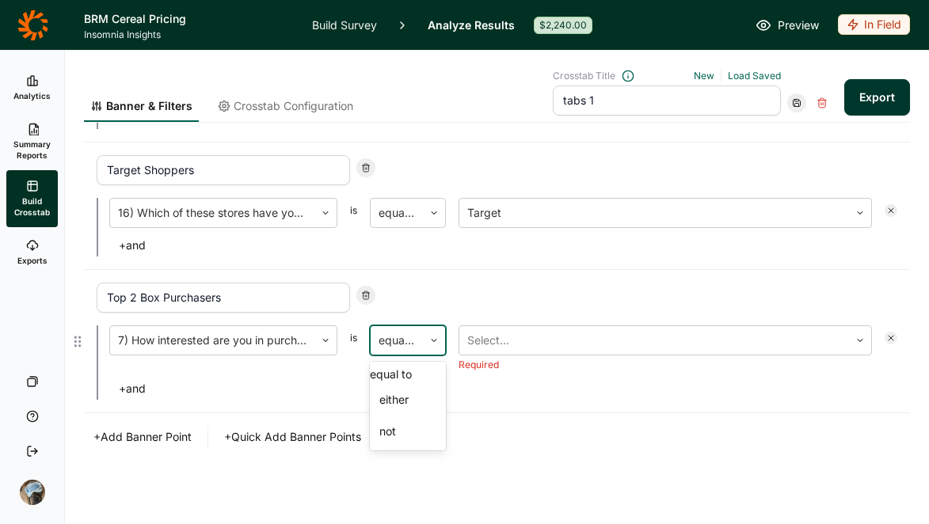
drag, startPoint x: 379, startPoint y: 353, endPoint x: 394, endPoint y: 364, distance: 17.6
click at [378, 353] on div "equal to" at bounding box center [397, 340] width 52 height 29
click at [405, 406] on div "either" at bounding box center [408, 400] width 76 height 32
click at [482, 356] on div "Select... Required" at bounding box center [666, 349] width 414 height 46
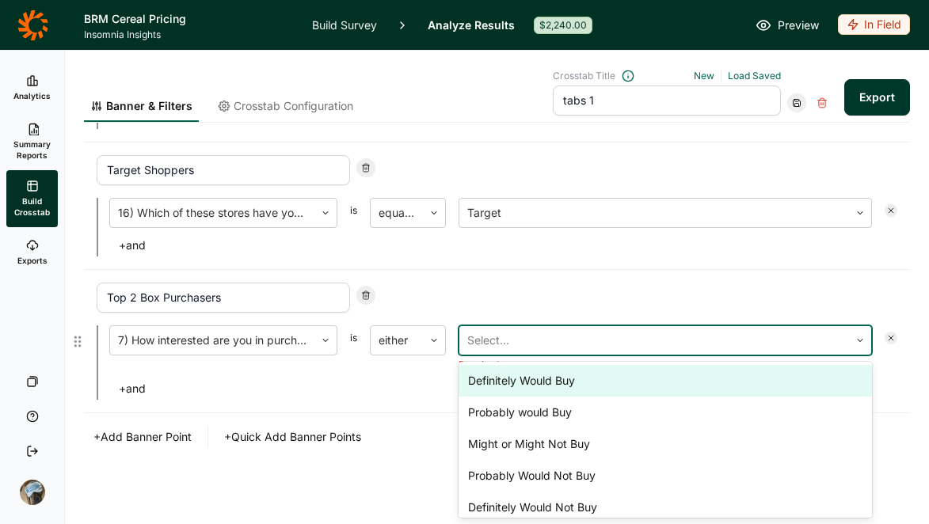
click at [500, 344] on div at bounding box center [654, 341] width 374 height 22
click at [501, 381] on div "Definitely Would Buy" at bounding box center [666, 381] width 414 height 32
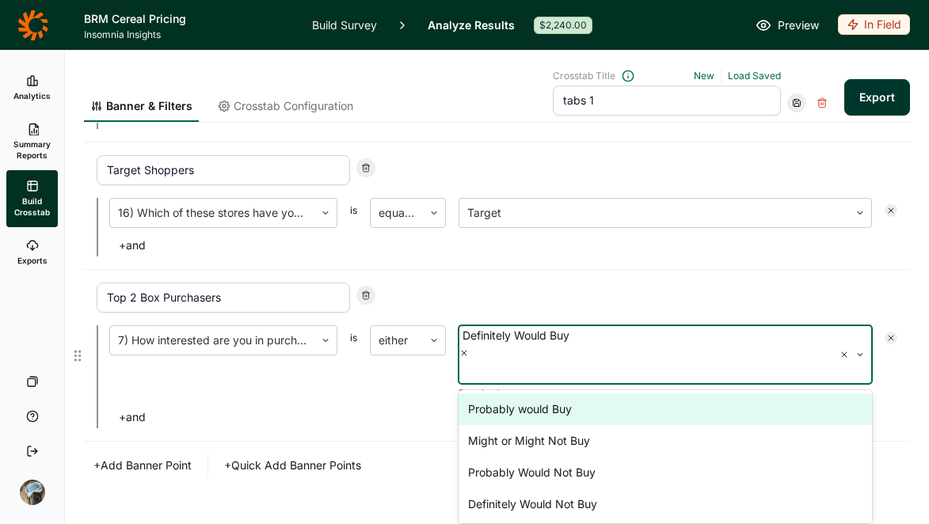
click at [501, 394] on div "Probably would Buy" at bounding box center [666, 410] width 414 height 32
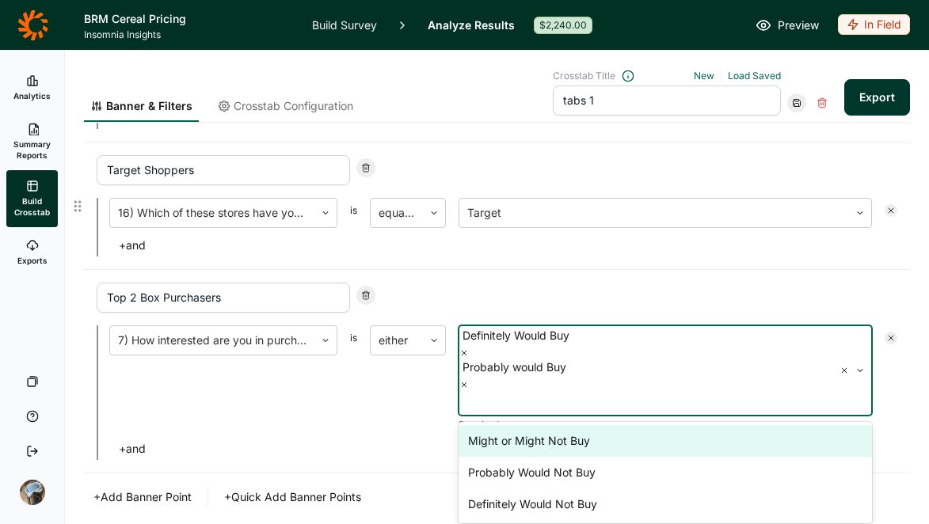
scroll to position [573, 0]
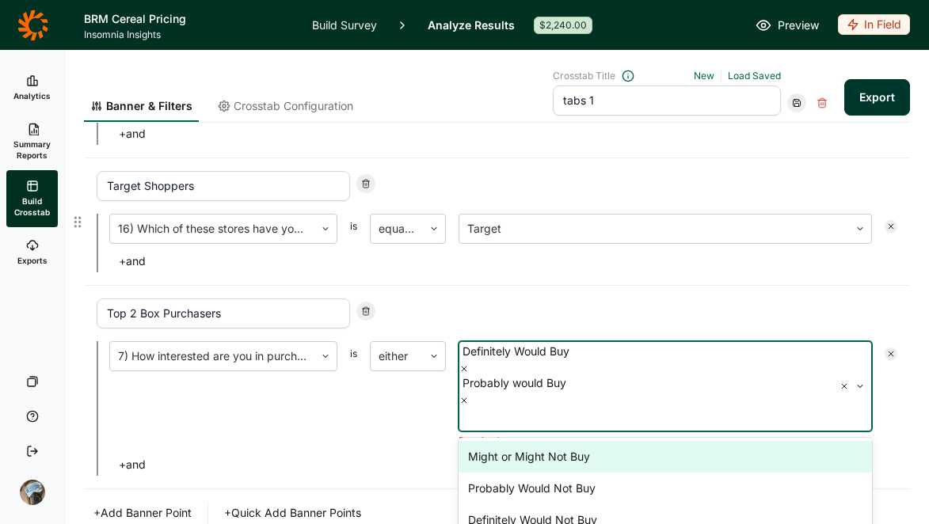
click at [817, 249] on div "16) Which of these stores have you shopped for groceries in the last 6 months? …" at bounding box center [497, 243] width 801 height 59
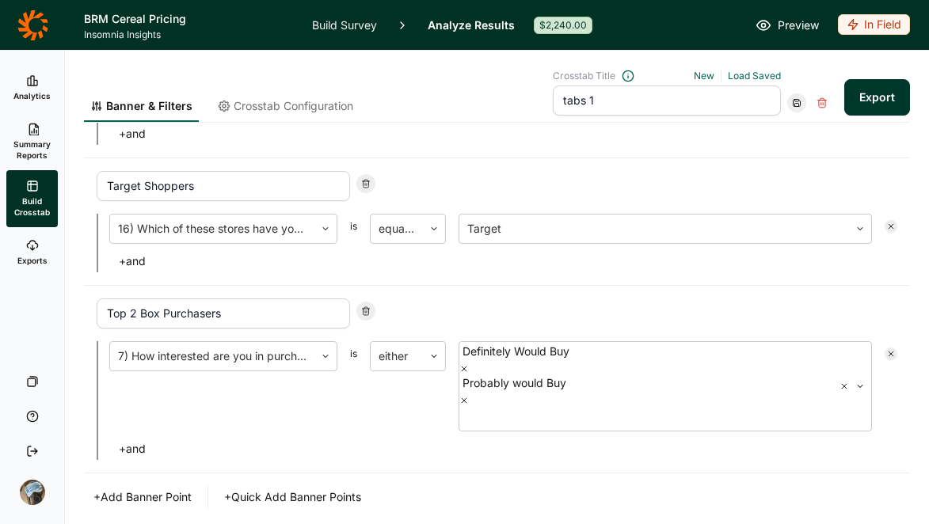
click at [794, 105] on use at bounding box center [797, 103] width 7 height 7
click at [785, 120] on div "Update" at bounding box center [834, 124] width 127 height 22
click at [848, 91] on button "Export" at bounding box center [877, 97] width 66 height 36
click at [150, 486] on button "+ Add Banner Point" at bounding box center [142, 497] width 117 height 22
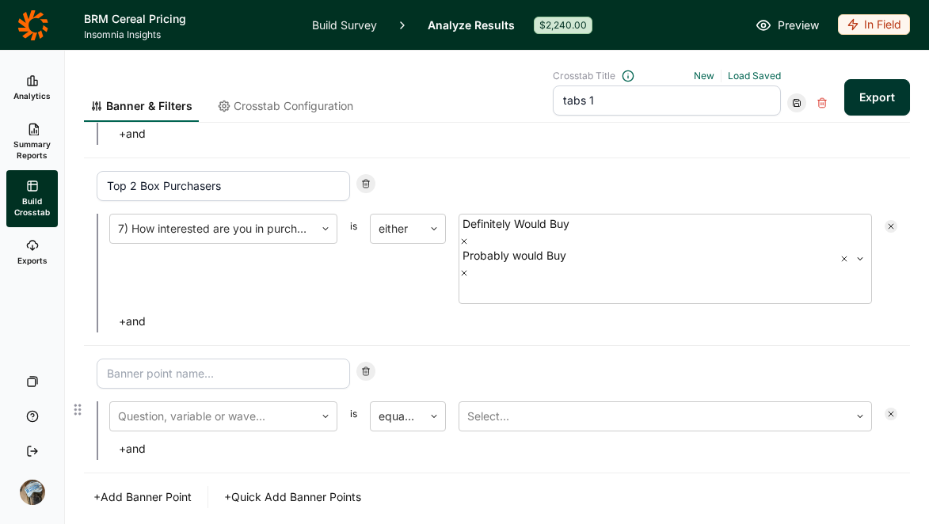
click at [232, 359] on input at bounding box center [223, 374] width 253 height 30
type input "Top 2 Box + Premium Buyers"
click at [198, 406] on div at bounding box center [212, 417] width 189 height 22
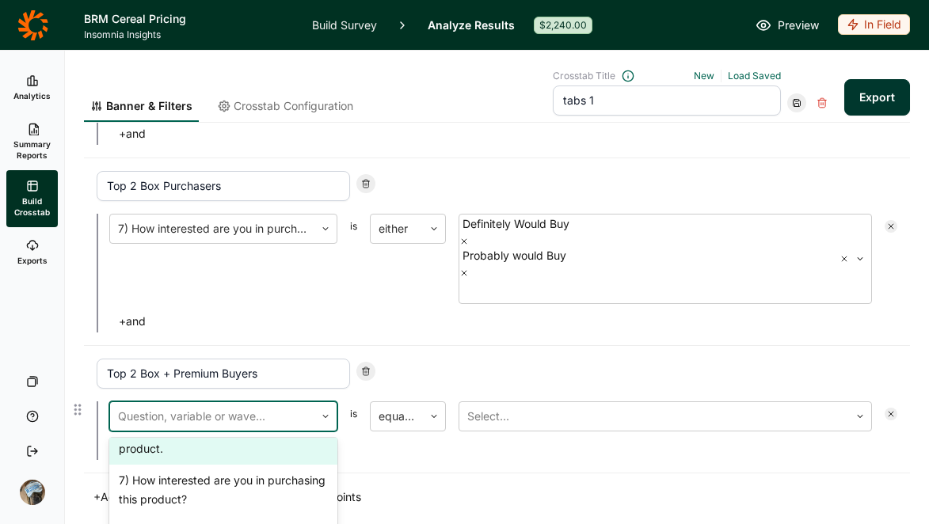
scroll to position [735, 0]
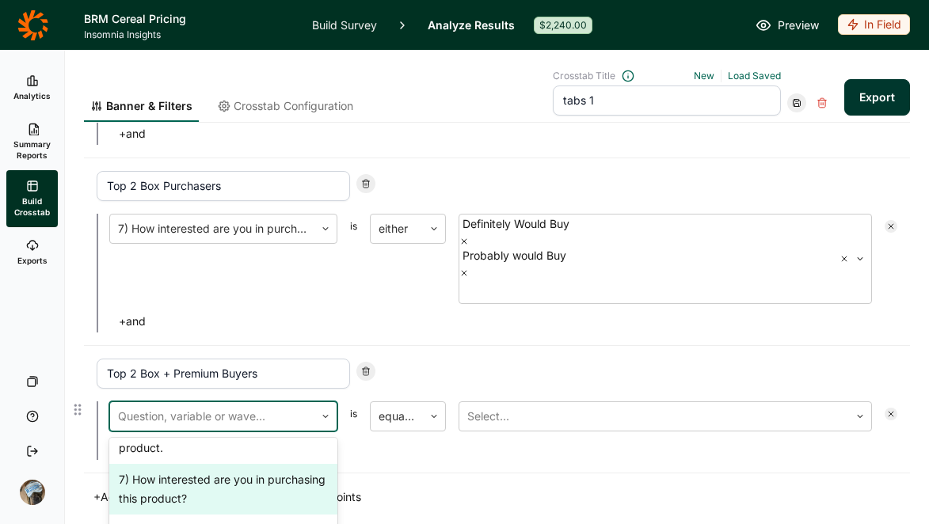
click at [242, 464] on div "7) How interested are you in purchasing this product?" at bounding box center [223, 489] width 228 height 51
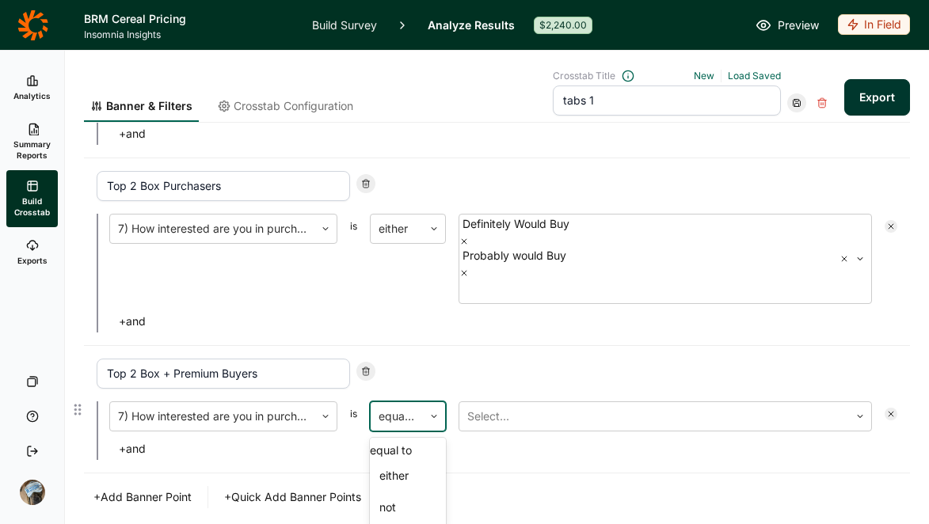
click at [421, 402] on div "equal to" at bounding box center [397, 416] width 52 height 29
click at [410, 460] on div "either" at bounding box center [408, 476] width 76 height 32
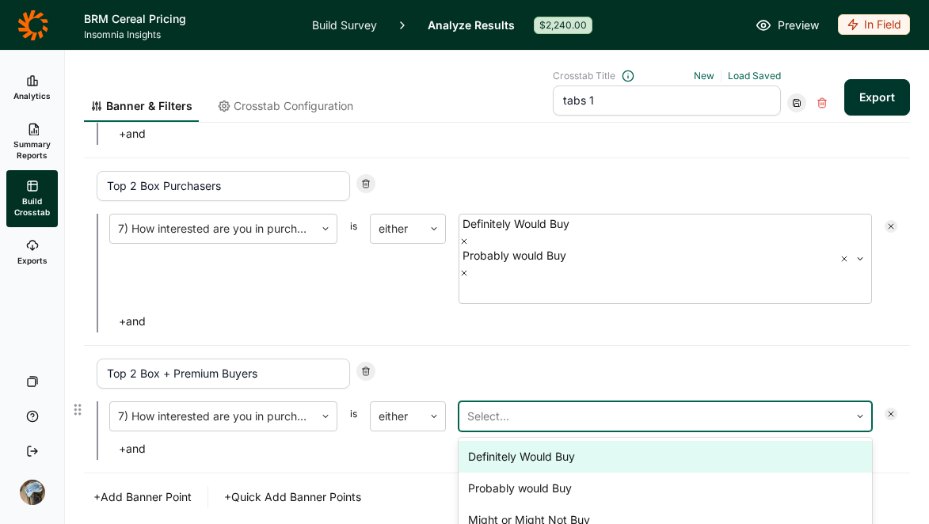
click at [509, 406] on div at bounding box center [654, 417] width 374 height 22
click at [515, 441] on div "Definitely Would Buy" at bounding box center [666, 457] width 414 height 32
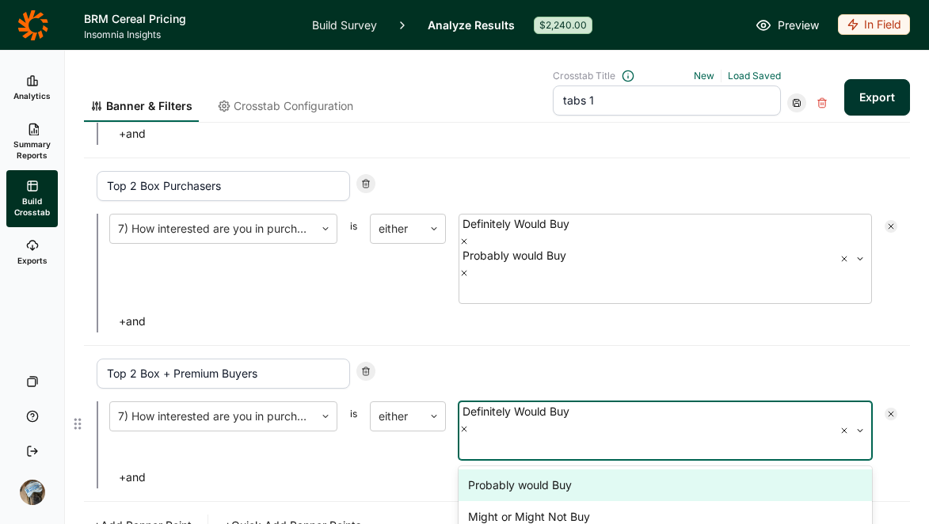
click at [515, 470] on div "Probably would Buy" at bounding box center [666, 486] width 414 height 32
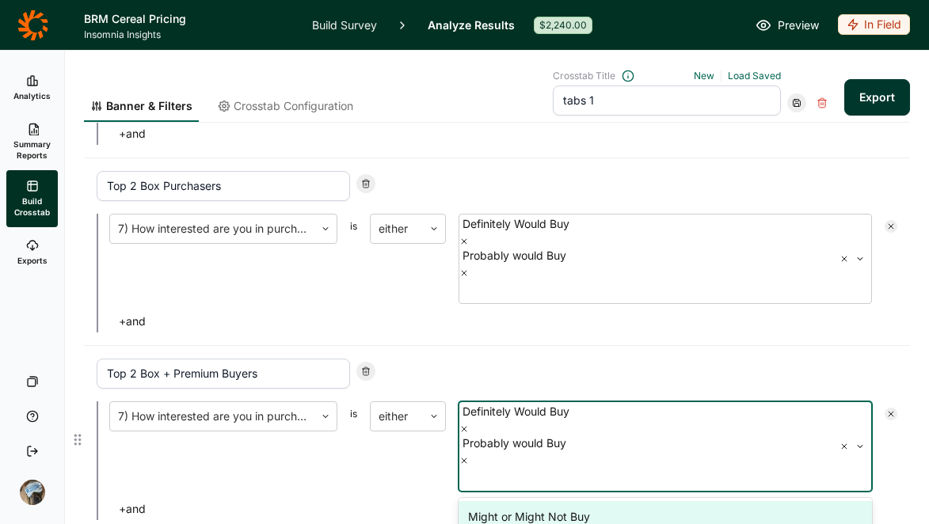
click at [276, 402] on div "Top 2 Box + Premium Buyers 7) How interested are you in purchasing this product…" at bounding box center [497, 440] width 826 height 188
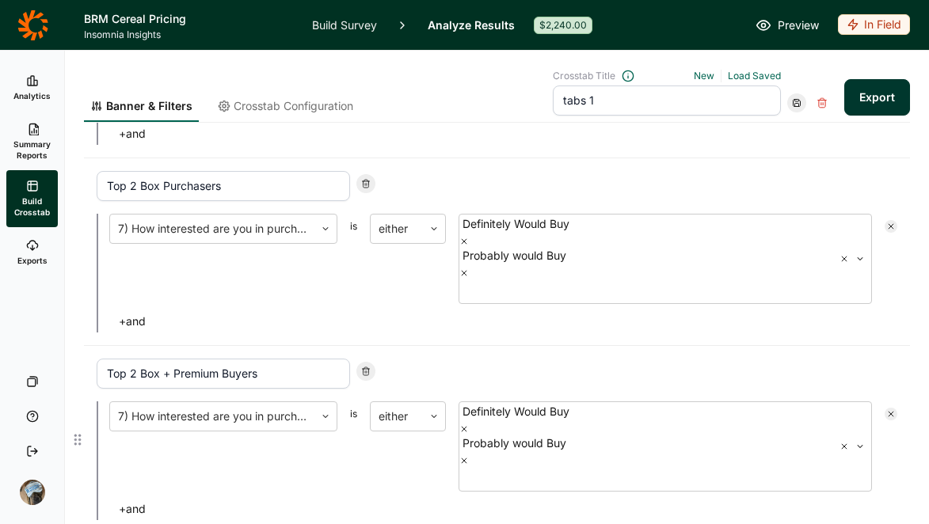
click at [141, 498] on button "+ and" at bounding box center [132, 509] width 46 height 22
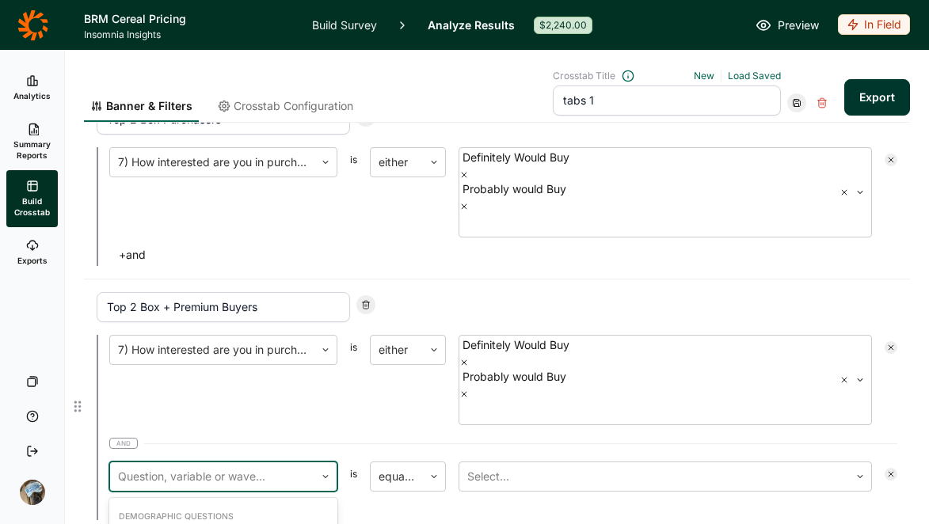
click at [277, 466] on div at bounding box center [212, 477] width 189 height 22
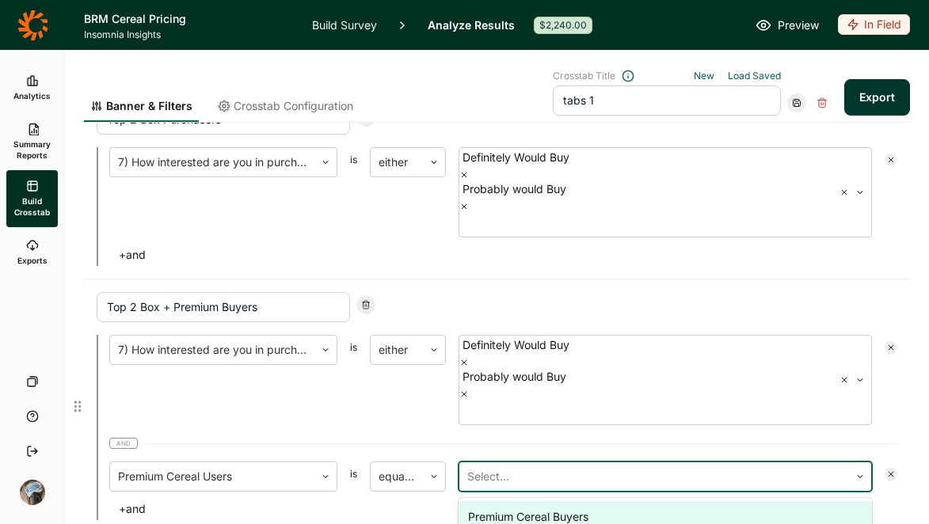
click at [513, 466] on div at bounding box center [654, 477] width 374 height 22
click at [517, 501] on div "Premium Cereal Buyers" at bounding box center [666, 517] width 414 height 32
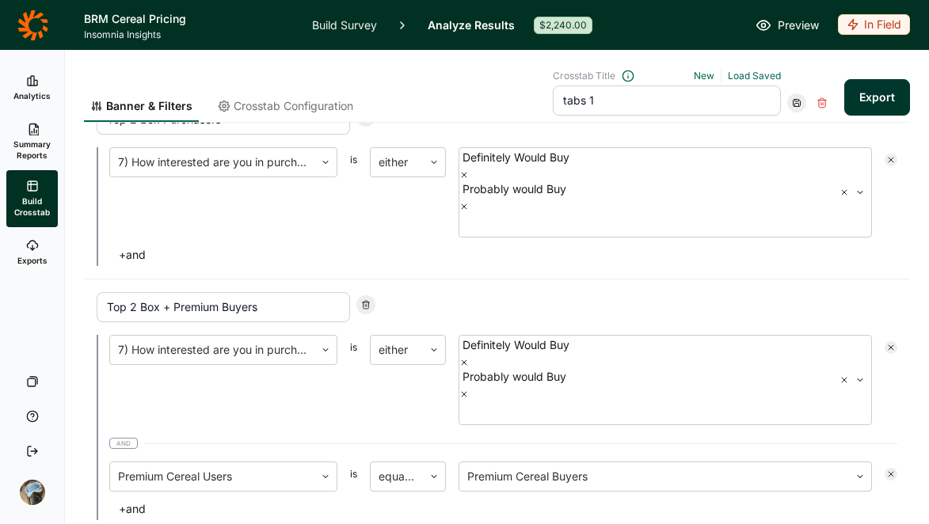
drag, startPoint x: 856, startPoint y: 94, endPoint x: 844, endPoint y: 95, distance: 11.1
click at [856, 95] on button "Export" at bounding box center [877, 97] width 66 height 36
click at [787, 105] on div at bounding box center [796, 102] width 19 height 19
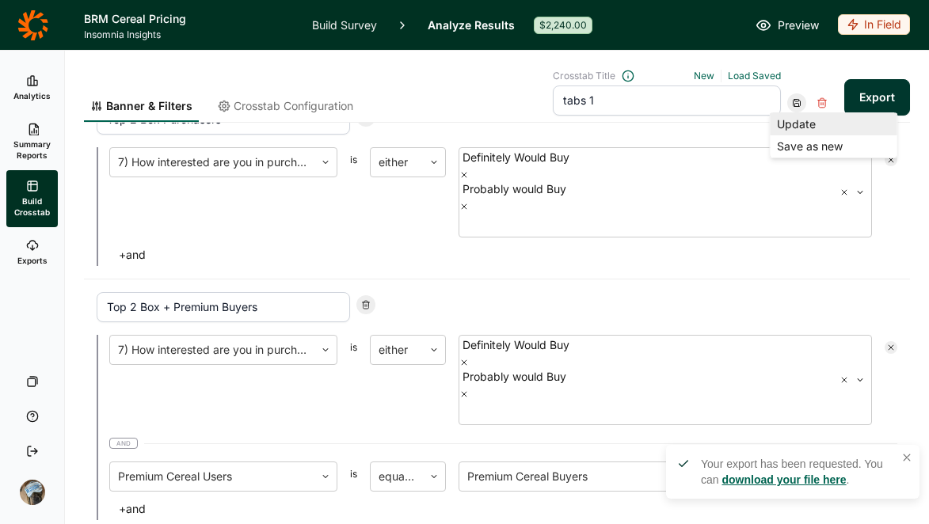
click at [783, 129] on div "Update" at bounding box center [834, 124] width 127 height 22
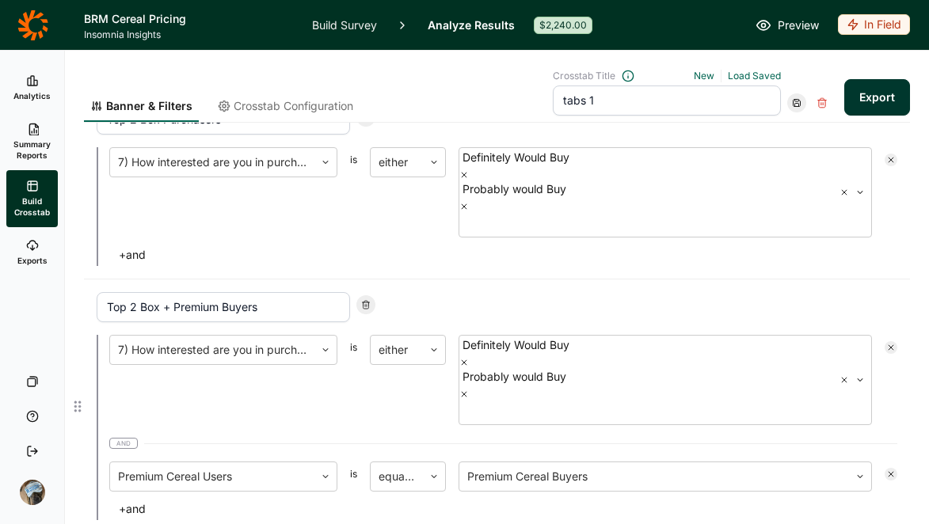
click at [625, 410] on div "Top 2 Box + Premium Buyers 7) How interested are you in purchasing this product…" at bounding box center [497, 407] width 826 height 254
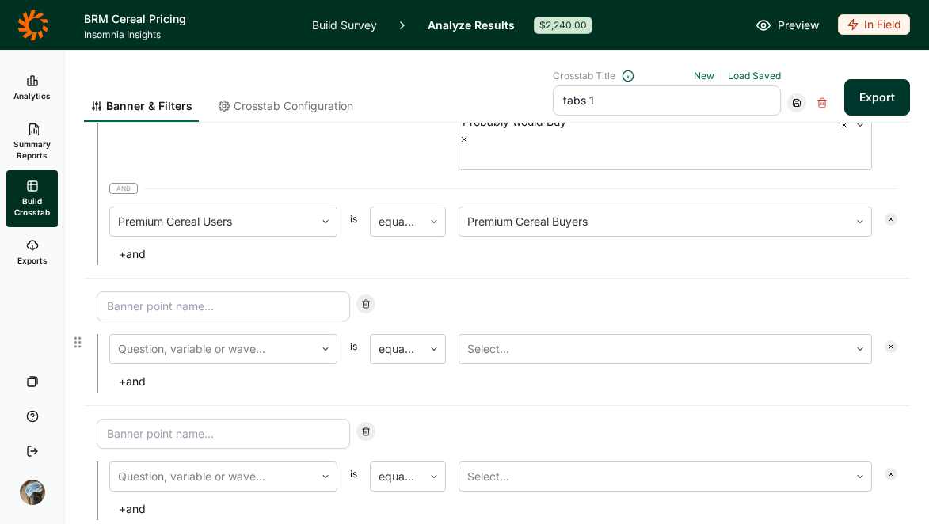
click at [250, 292] on input at bounding box center [223, 307] width 253 height 30
type input "Top Box Buyers"
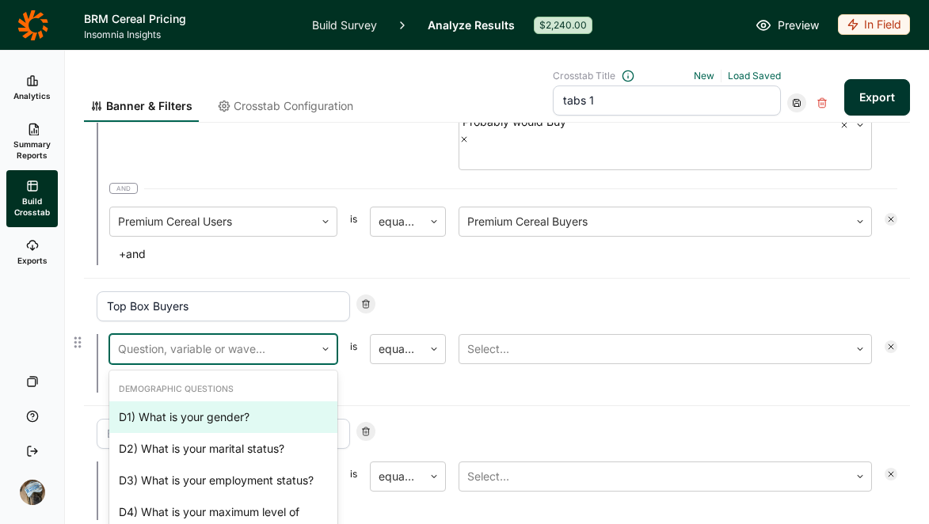
drag, startPoint x: 162, startPoint y: 224, endPoint x: 168, endPoint y: 233, distance: 10.3
click at [162, 338] on div at bounding box center [212, 349] width 189 height 22
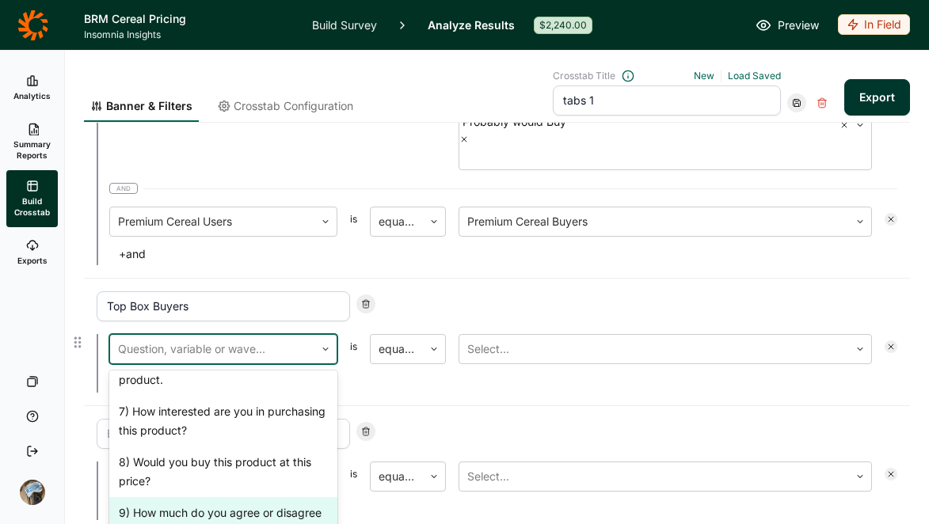
scroll to position [715, 0]
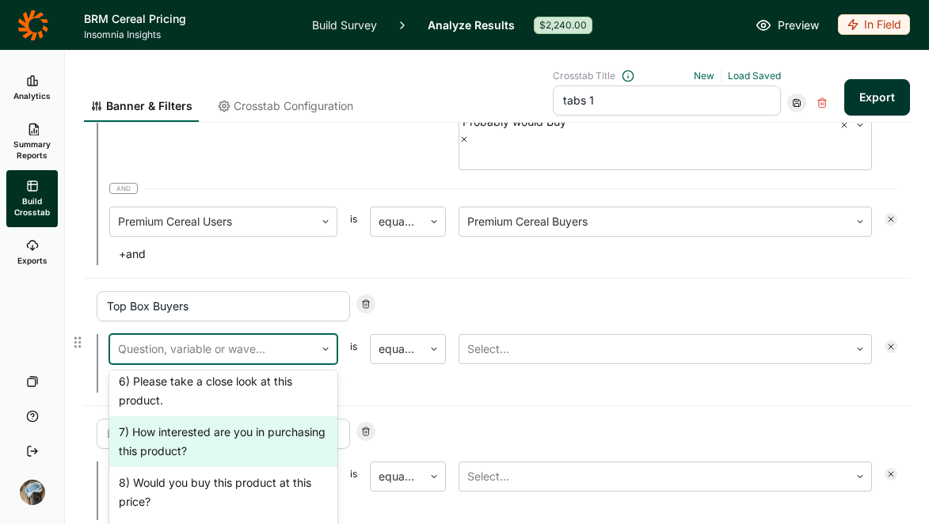
click at [189, 417] on div "7) How interested are you in purchasing this product?" at bounding box center [223, 442] width 228 height 51
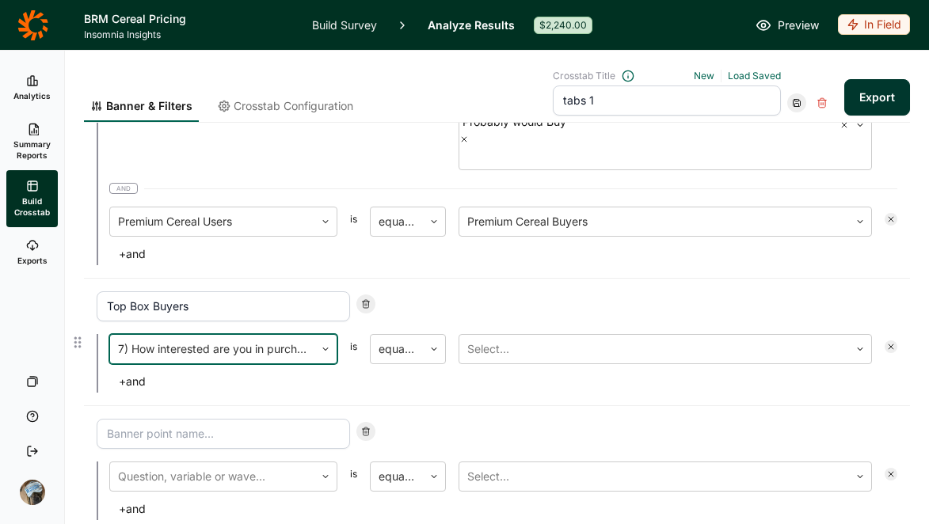
click at [635, 334] on div "option 7) How interested are you in purchasing this product?, selected. 7) How …" at bounding box center [497, 363] width 801 height 59
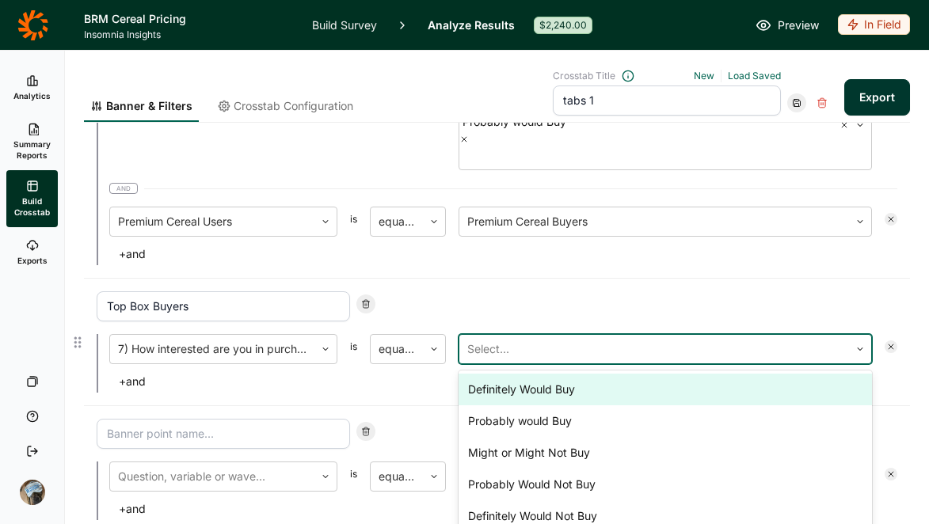
click at [627, 338] on div at bounding box center [654, 349] width 374 height 22
click at [613, 374] on div "Definitely Would Buy" at bounding box center [666, 390] width 414 height 32
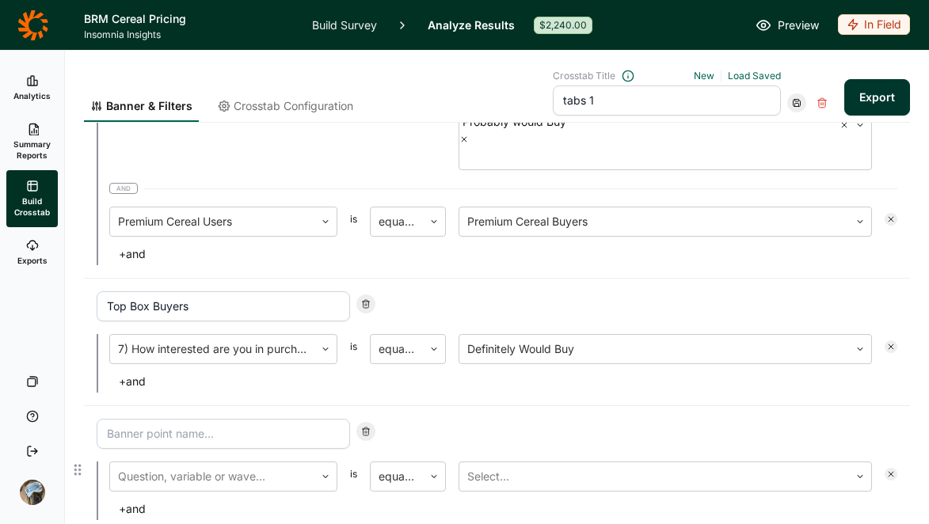
click at [196, 419] on input at bounding box center [223, 434] width 253 height 30
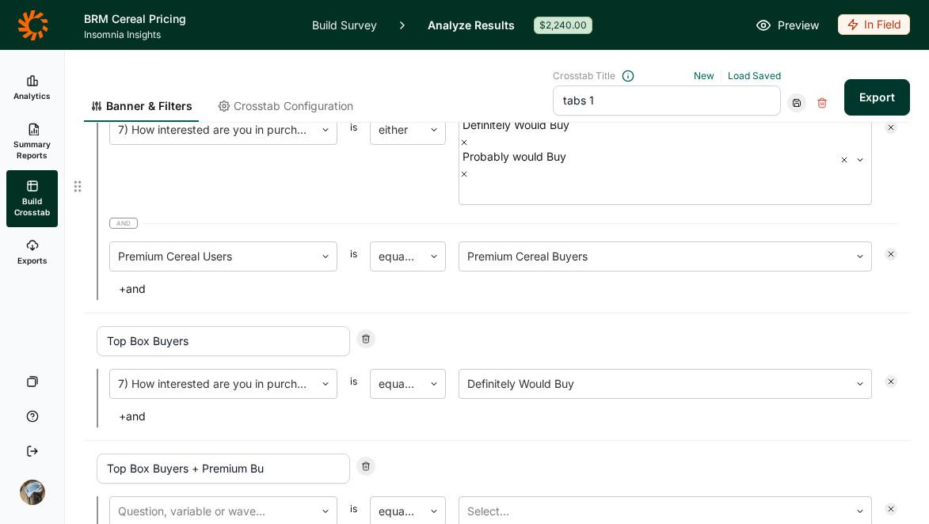
scroll to position [988, 0]
type input "Top Box Buyers + Premium Buyers"
click at [613, 453] on div "Top Box Buyers + Premium Buyers" at bounding box center [497, 468] width 801 height 30
click at [868, 99] on button "Export" at bounding box center [877, 97] width 66 height 36
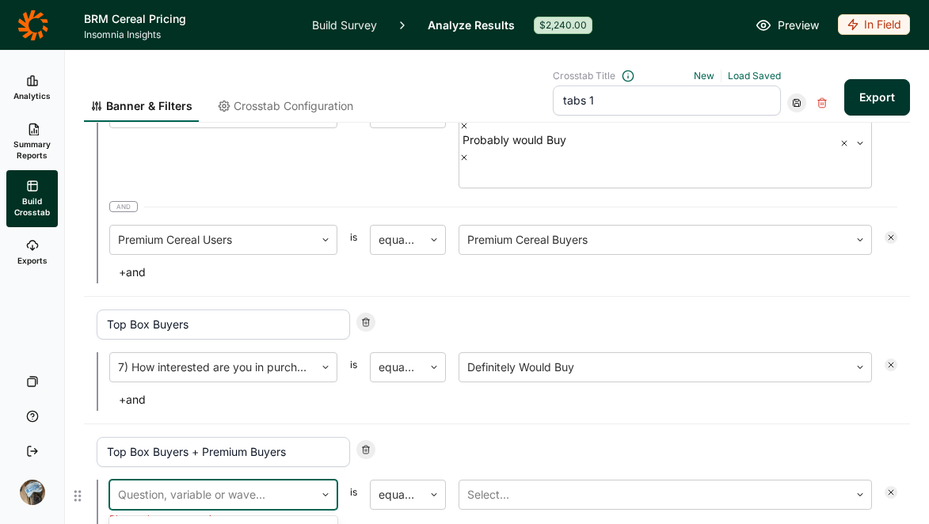
click at [245, 484] on div at bounding box center [212, 495] width 189 height 22
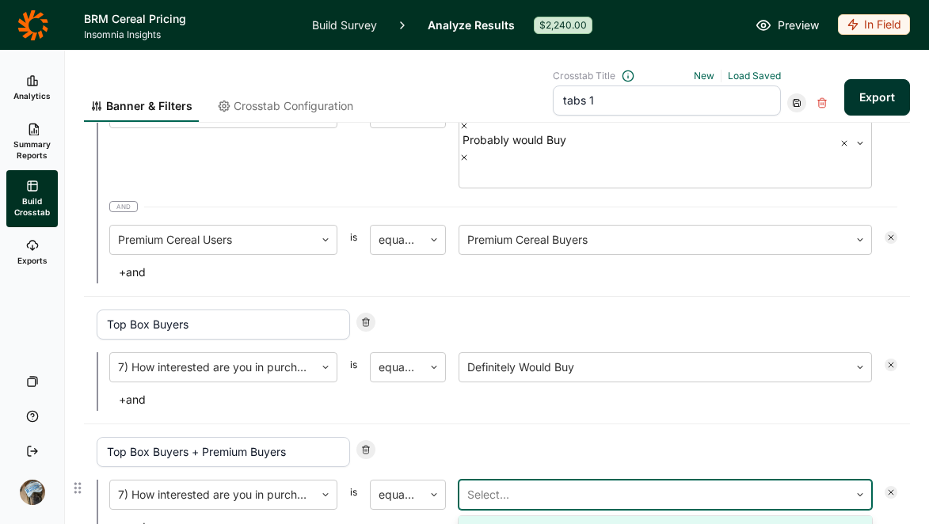
click at [627, 484] on div at bounding box center [654, 495] width 374 height 22
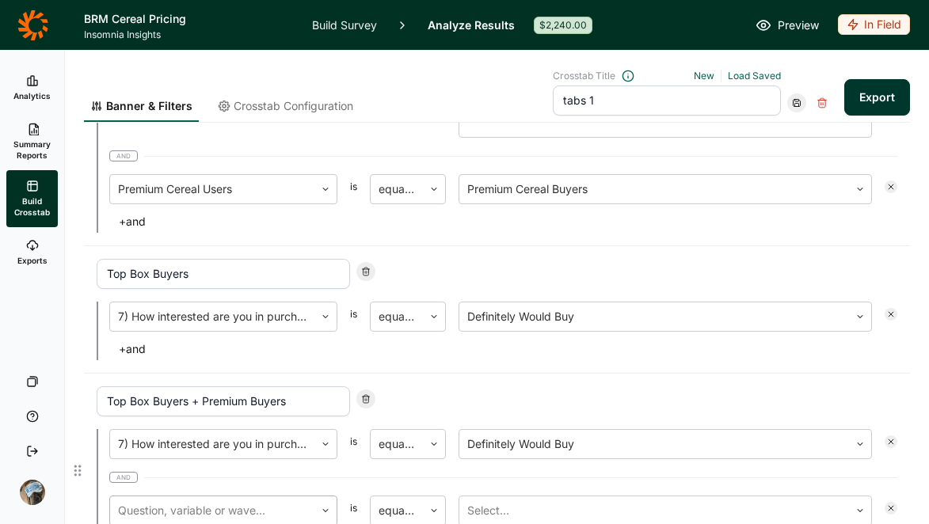
click at [220, 500] on div at bounding box center [212, 511] width 189 height 22
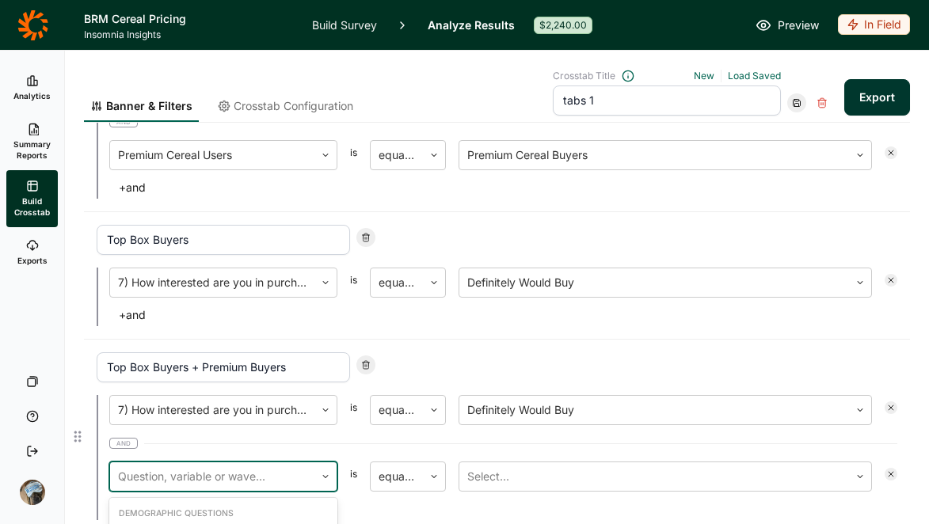
scroll to position [1453, 0]
click at [496, 466] on div at bounding box center [654, 477] width 374 height 22
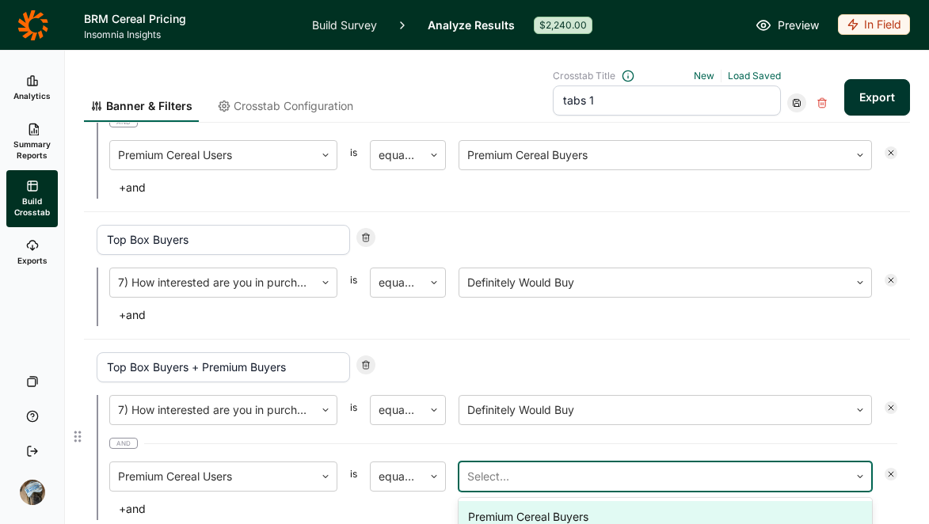
click at [501, 501] on div "Premium Cereal Buyers" at bounding box center [666, 517] width 414 height 32
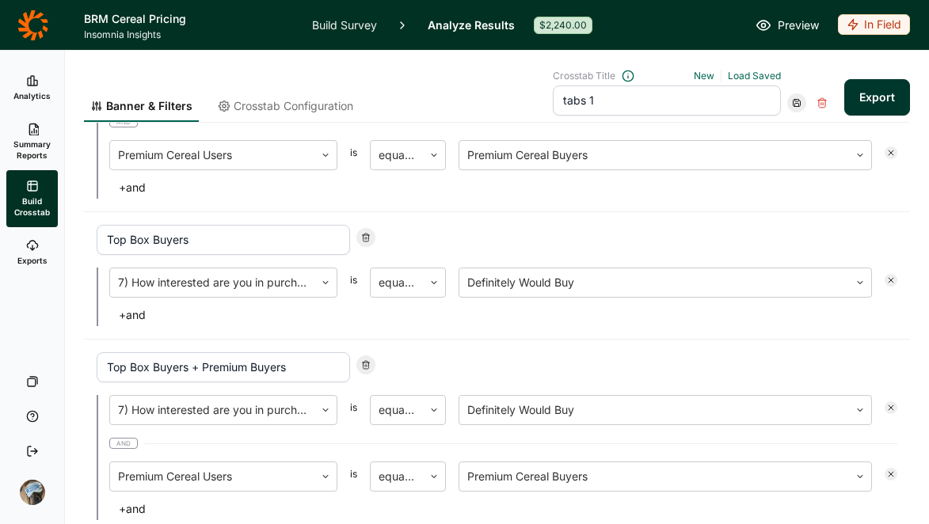
click at [852, 105] on button "Export" at bounding box center [877, 97] width 66 height 36
click at [809, 484] on link "download your file here" at bounding box center [784, 480] width 124 height 13
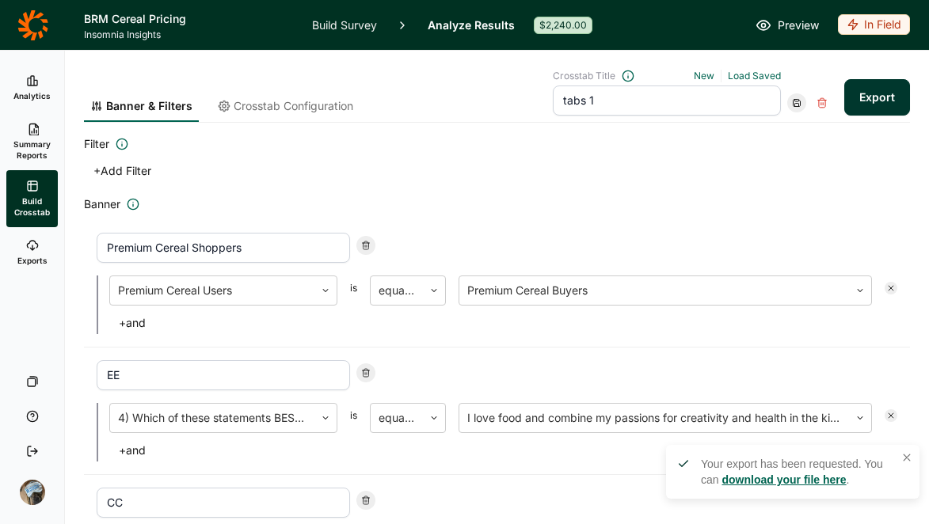
scroll to position [0, 0]
click at [272, 101] on span "Crosstab Configuration" at bounding box center [294, 106] width 120 height 16
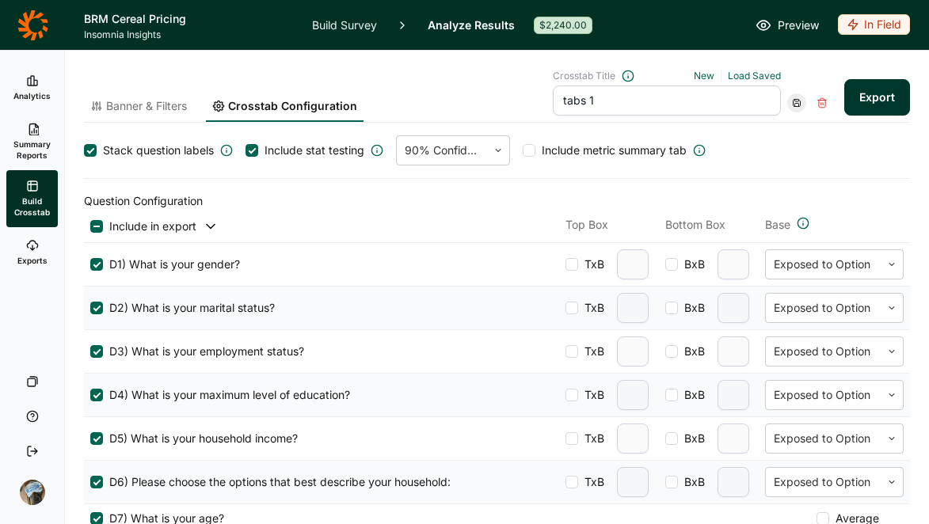
click at [82, 144] on div "Banner & Filters Crosstab Configuration Crosstab Title New Load Saved tabs 1 Ex…" at bounding box center [497, 288] width 864 height 474
click at [95, 147] on div at bounding box center [90, 150] width 13 height 13
click at [84, 151] on input "Stack question labels" at bounding box center [84, 151] width 0 height 0
drag, startPoint x: 853, startPoint y: 91, endPoint x: 818, endPoint y: 94, distance: 35.8
click at [853, 91] on button "Export" at bounding box center [877, 97] width 66 height 36
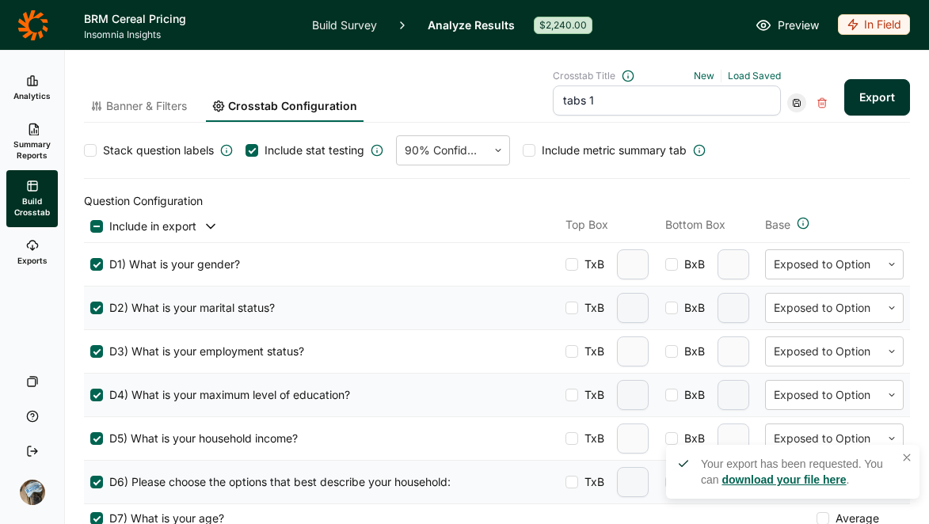
click at [758, 107] on input "tabs 1" at bounding box center [667, 101] width 228 height 30
click at [787, 109] on div at bounding box center [796, 102] width 19 height 19
click at [780, 127] on div "Update" at bounding box center [834, 124] width 127 height 22
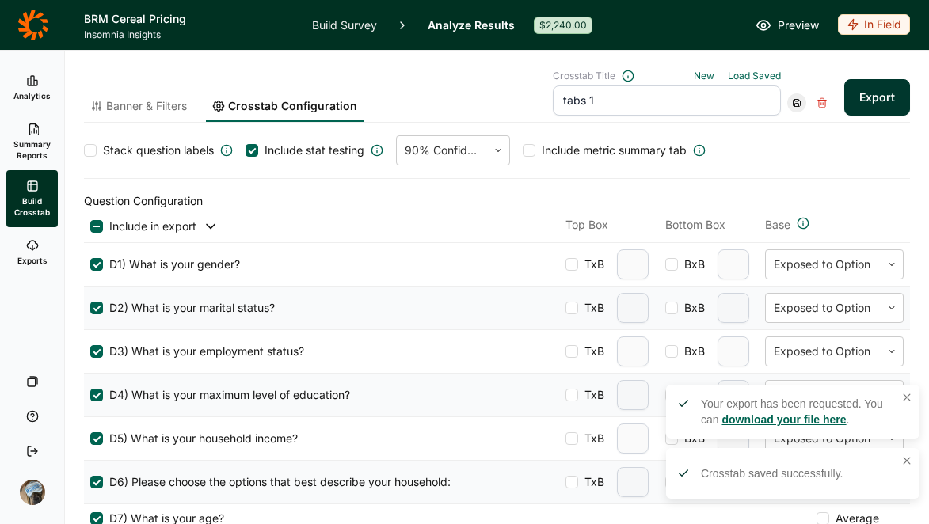
click at [748, 422] on link "download your file here" at bounding box center [784, 420] width 124 height 13
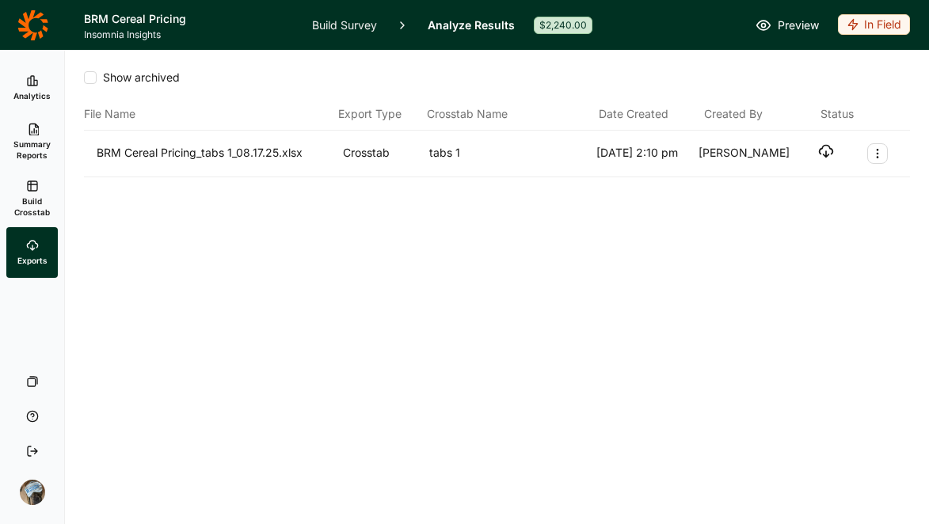
click at [821, 149] on use "button" at bounding box center [826, 152] width 13 height 12
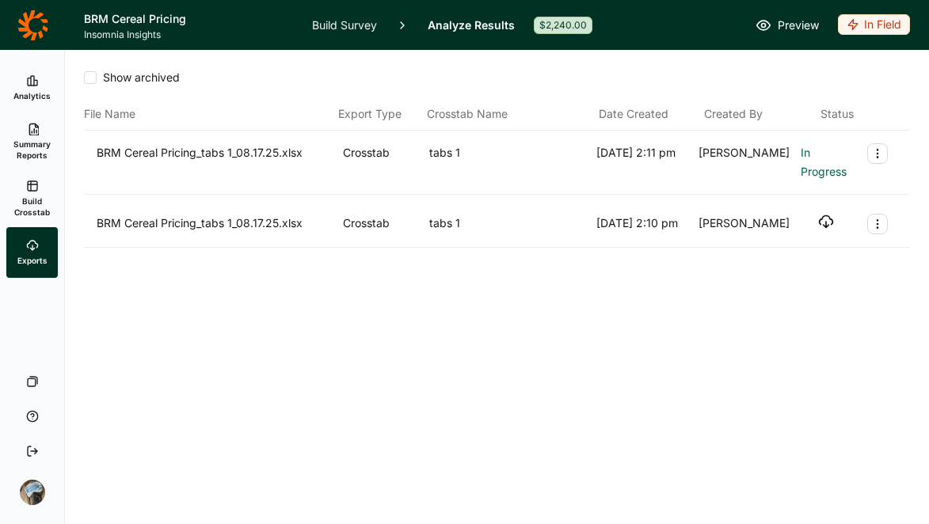
click at [901, 170] on div "BRM Cereal Pricing_tabs 1_08.17.25.xlsx Crosstab tabs 1 8/17/2025 2:11 pm Arwen…" at bounding box center [497, 163] width 826 height 64
click at [900, 169] on div "BRM Cereal Pricing_tabs 1_08.17.25.xlsx Crosstab tabs 1 8/17/2025 2:11 pm Arwen…" at bounding box center [497, 163] width 826 height 64
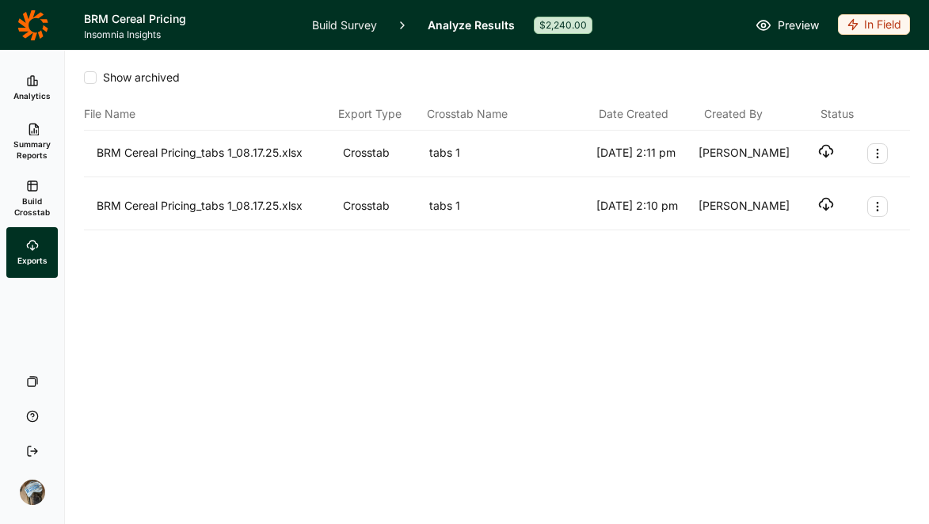
click at [830, 146] on icon "button" at bounding box center [826, 151] width 16 height 16
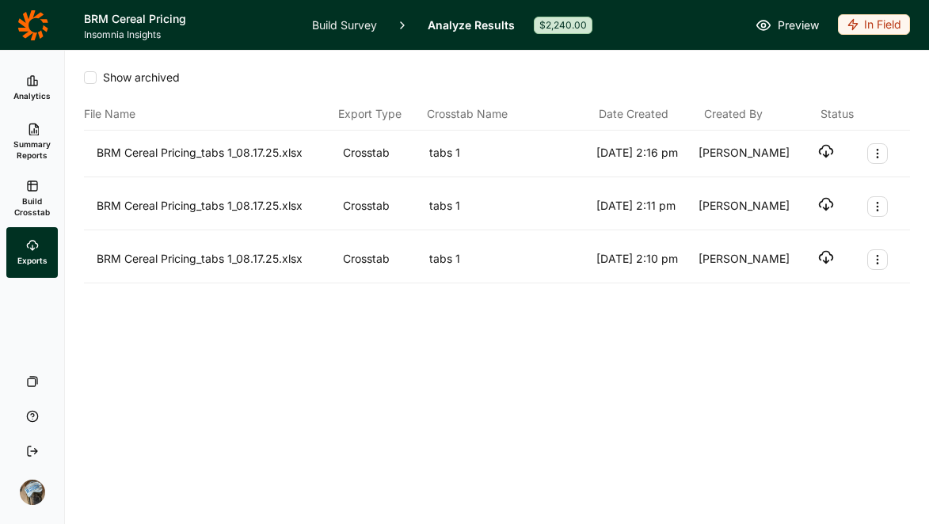
click at [822, 151] on icon "button" at bounding box center [826, 151] width 16 height 16
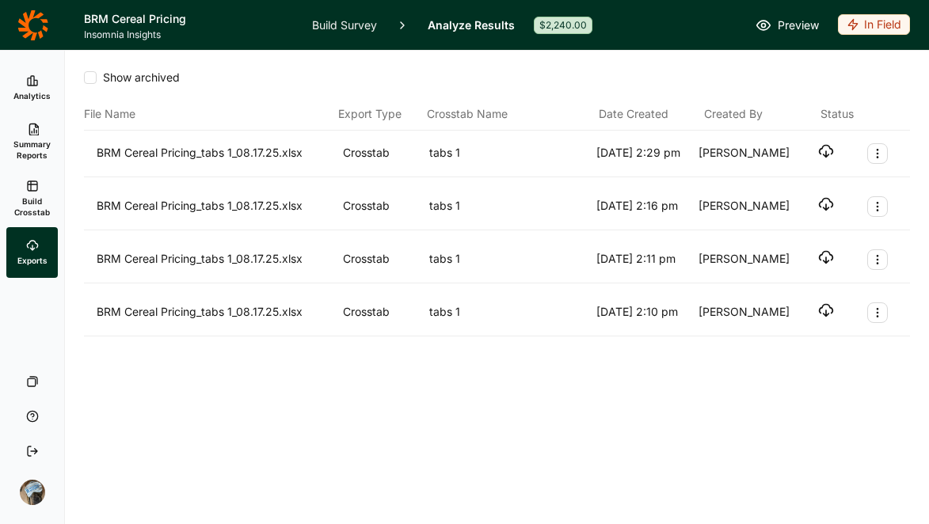
click at [827, 150] on icon "button" at bounding box center [826, 151] width 16 height 16
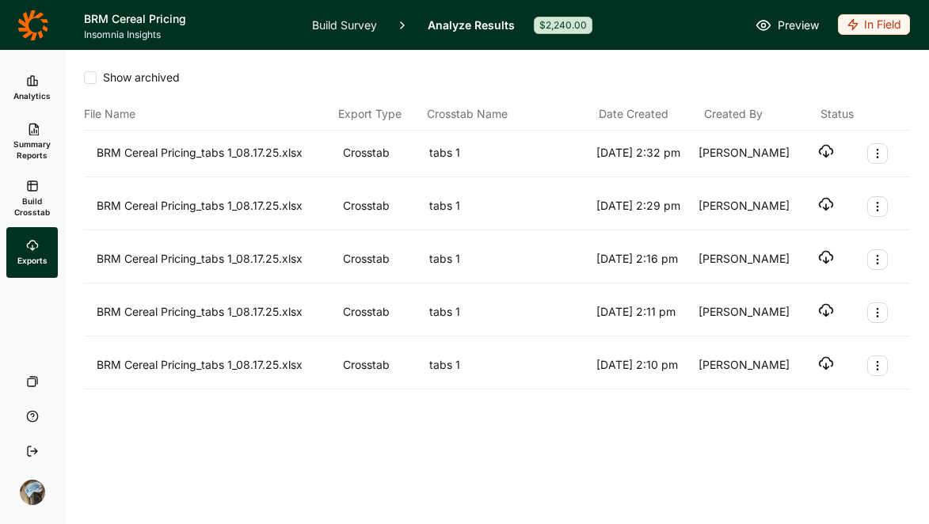
click at [812, 133] on div "BRM Cereal Pricing_tabs 1_08.17.25.xlsx Crosstab tabs 1 8/17/2025 2:32 pm Arwen…" at bounding box center [497, 154] width 826 height 47
click at [818, 155] on icon "button" at bounding box center [826, 151] width 16 height 16
click at [818, 150] on icon "button" at bounding box center [826, 151] width 16 height 16
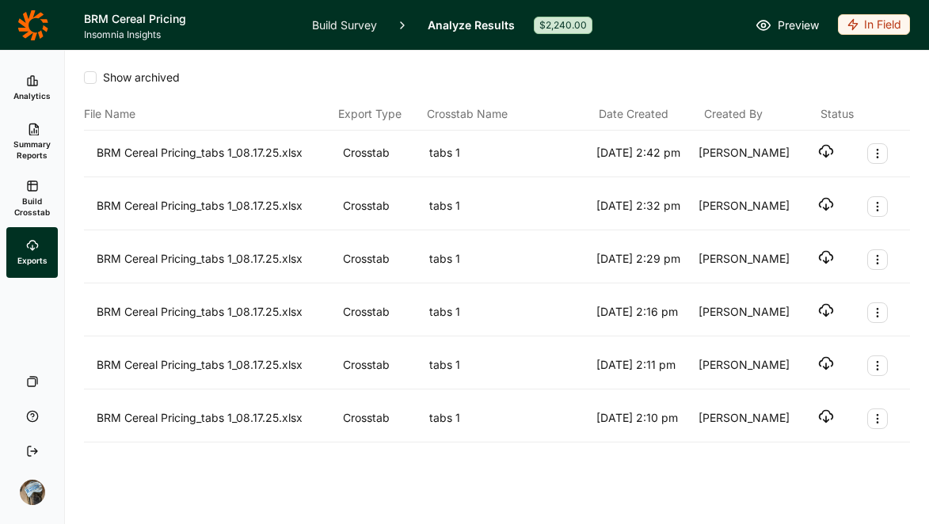
click at [824, 150] on div "BRM Cereal Pricing_tabs 1_08.17.25.xlsx Crosstab tabs 1 [DATE] 2:42 pm [PERSON_…" at bounding box center [497, 153] width 801 height 21
click at [818, 150] on icon "button" at bounding box center [826, 151] width 16 height 16
click at [818, 149] on icon "button" at bounding box center [826, 151] width 16 height 16
